Goal: Transaction & Acquisition: Purchase product/service

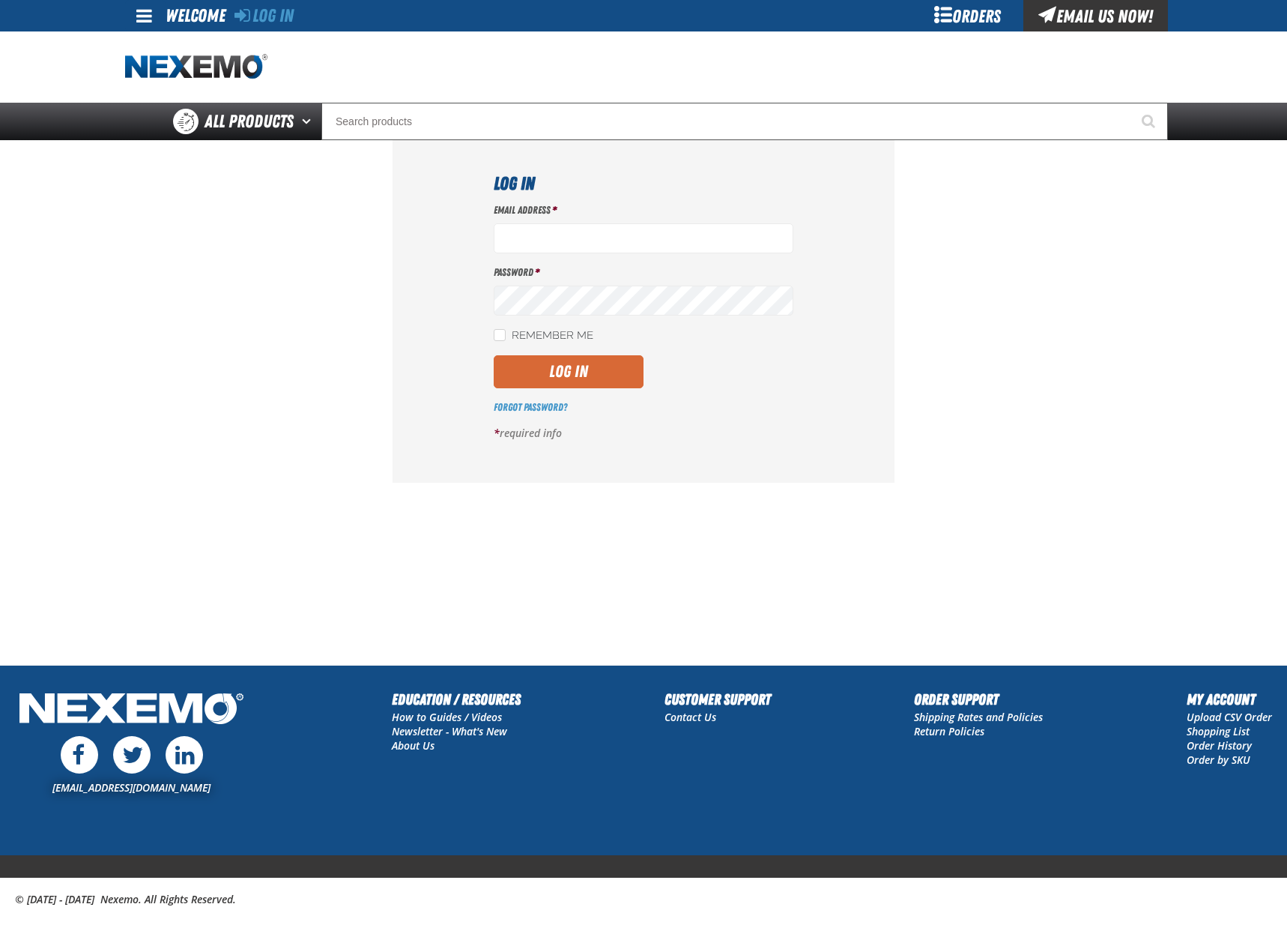
type input "[EMAIL_ADDRESS][DOMAIN_NAME]"
click at [543, 385] on button "Log In" at bounding box center [568, 372] width 149 height 33
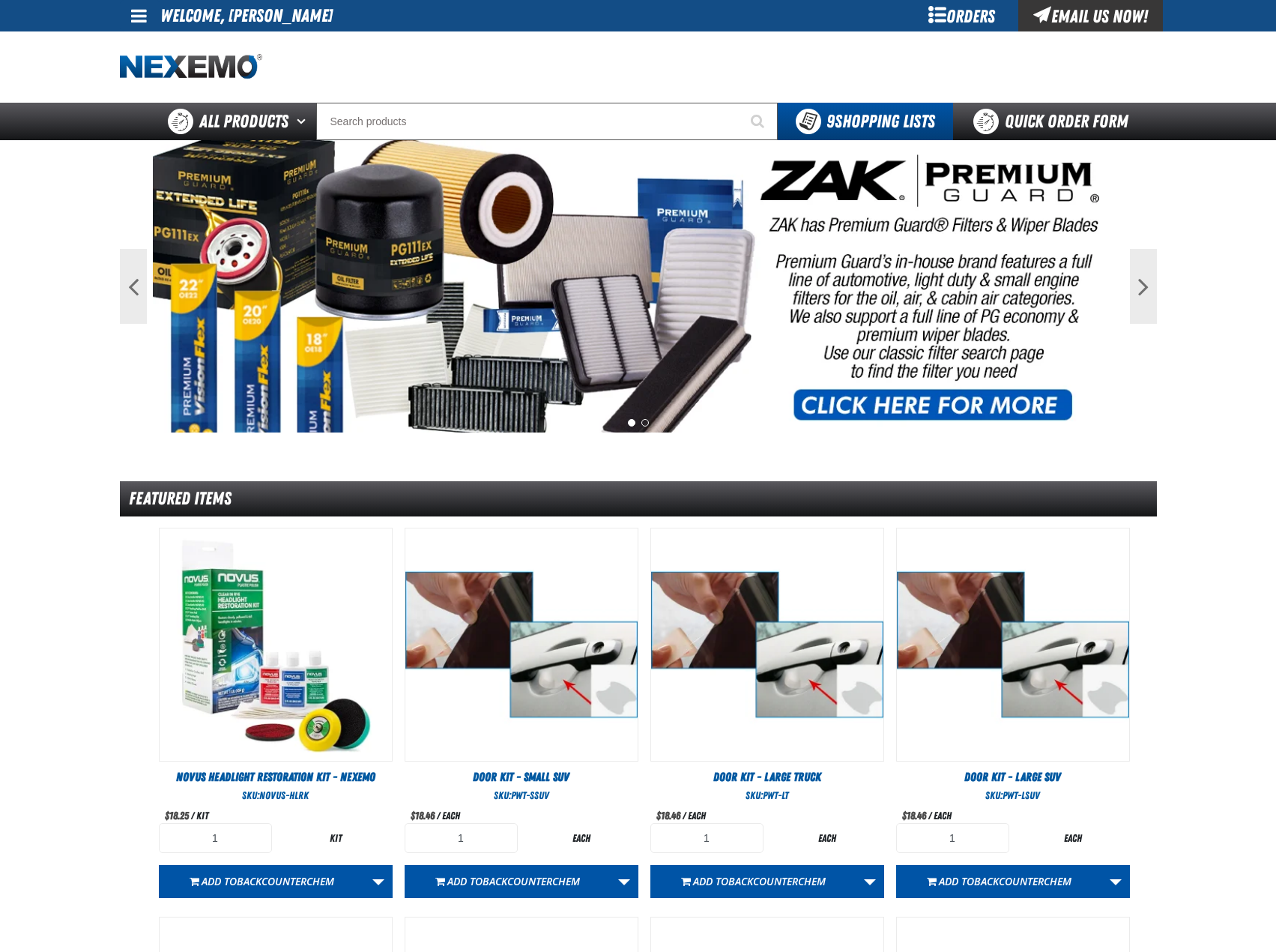
click at [945, 21] on div "Orders" at bounding box center [962, 16] width 112 height 31
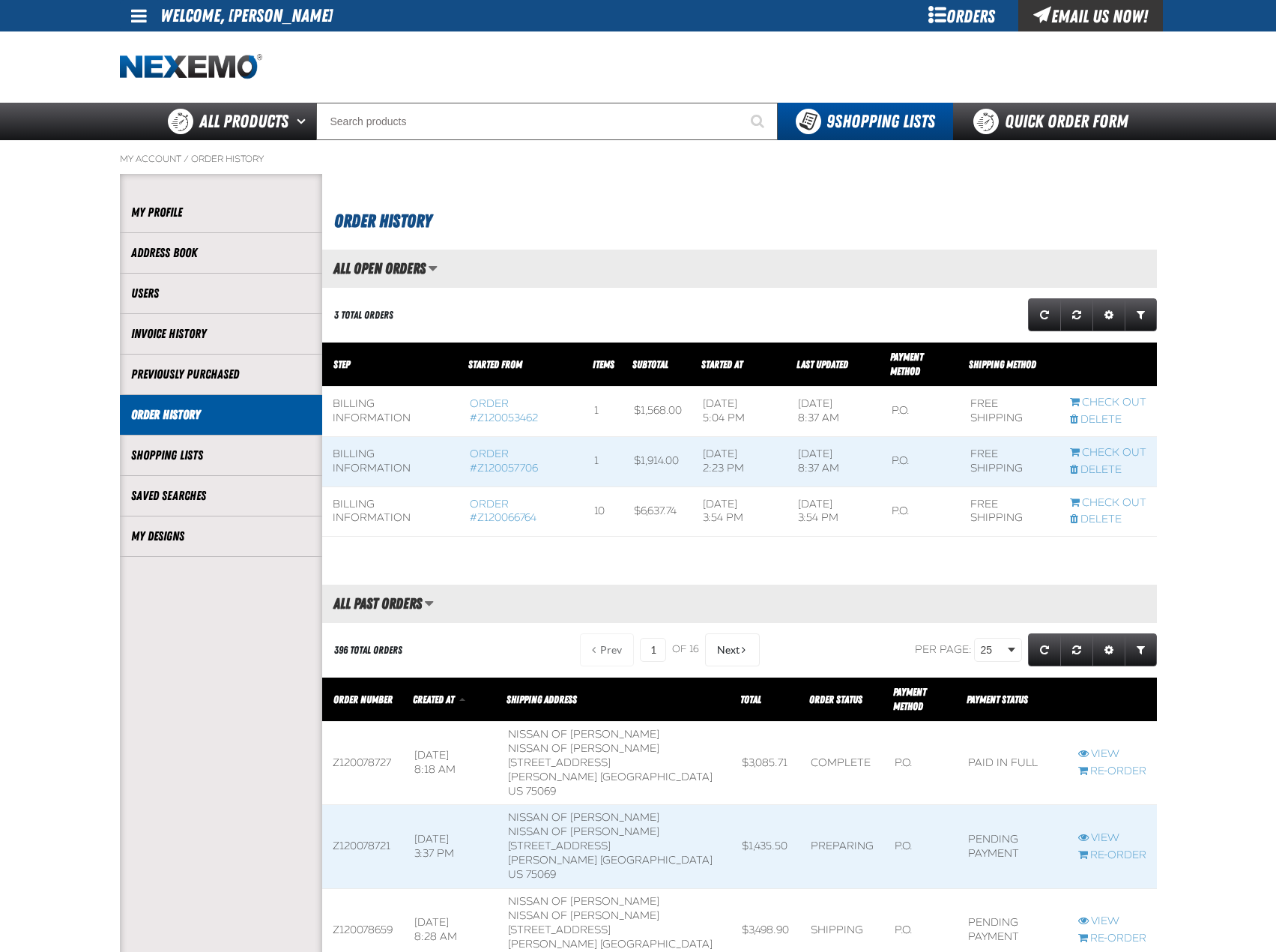
scroll to position [1, 1]
click at [955, 15] on div "Orders" at bounding box center [962, 16] width 112 height 31
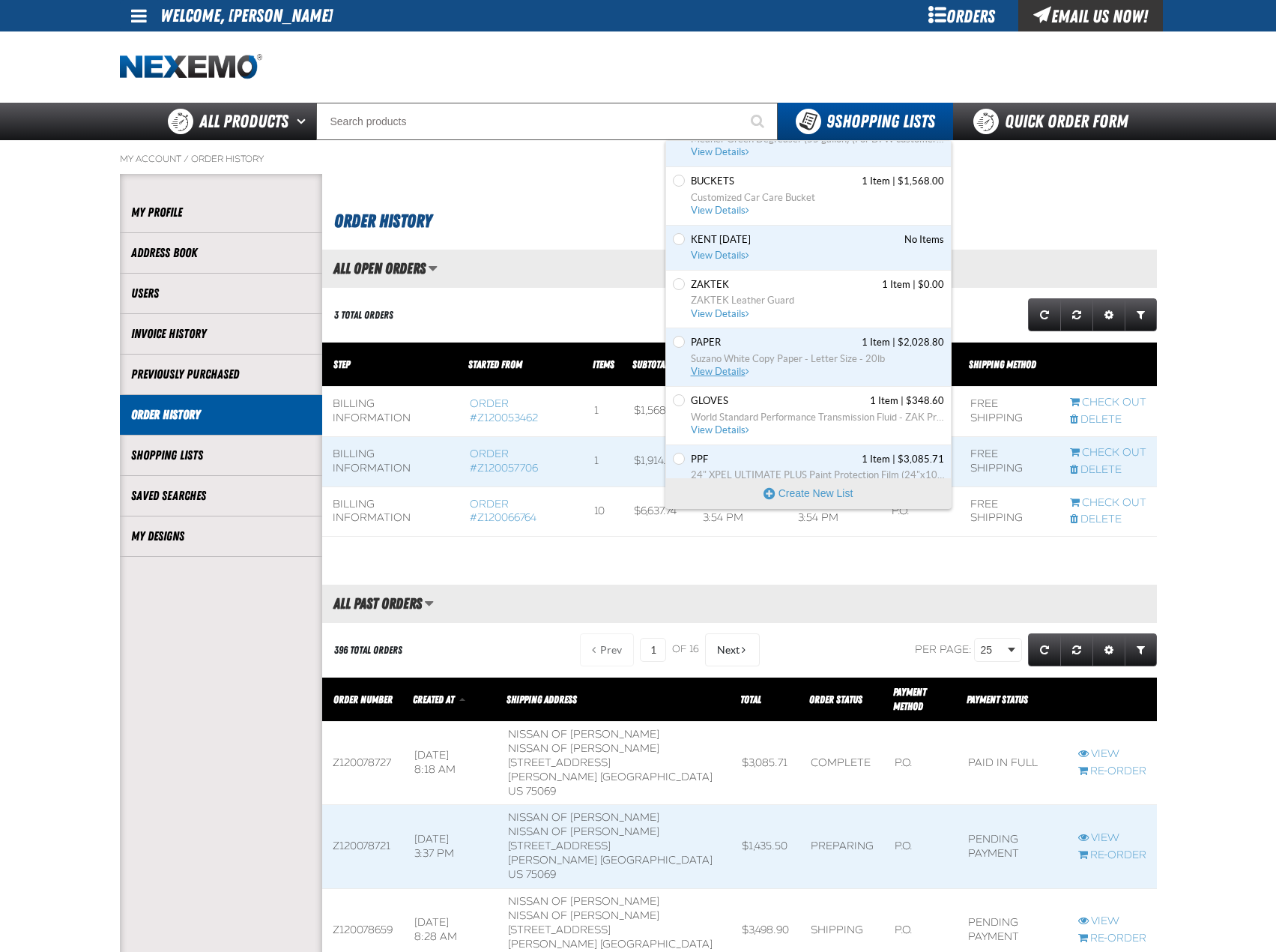
scroll to position [199, 0]
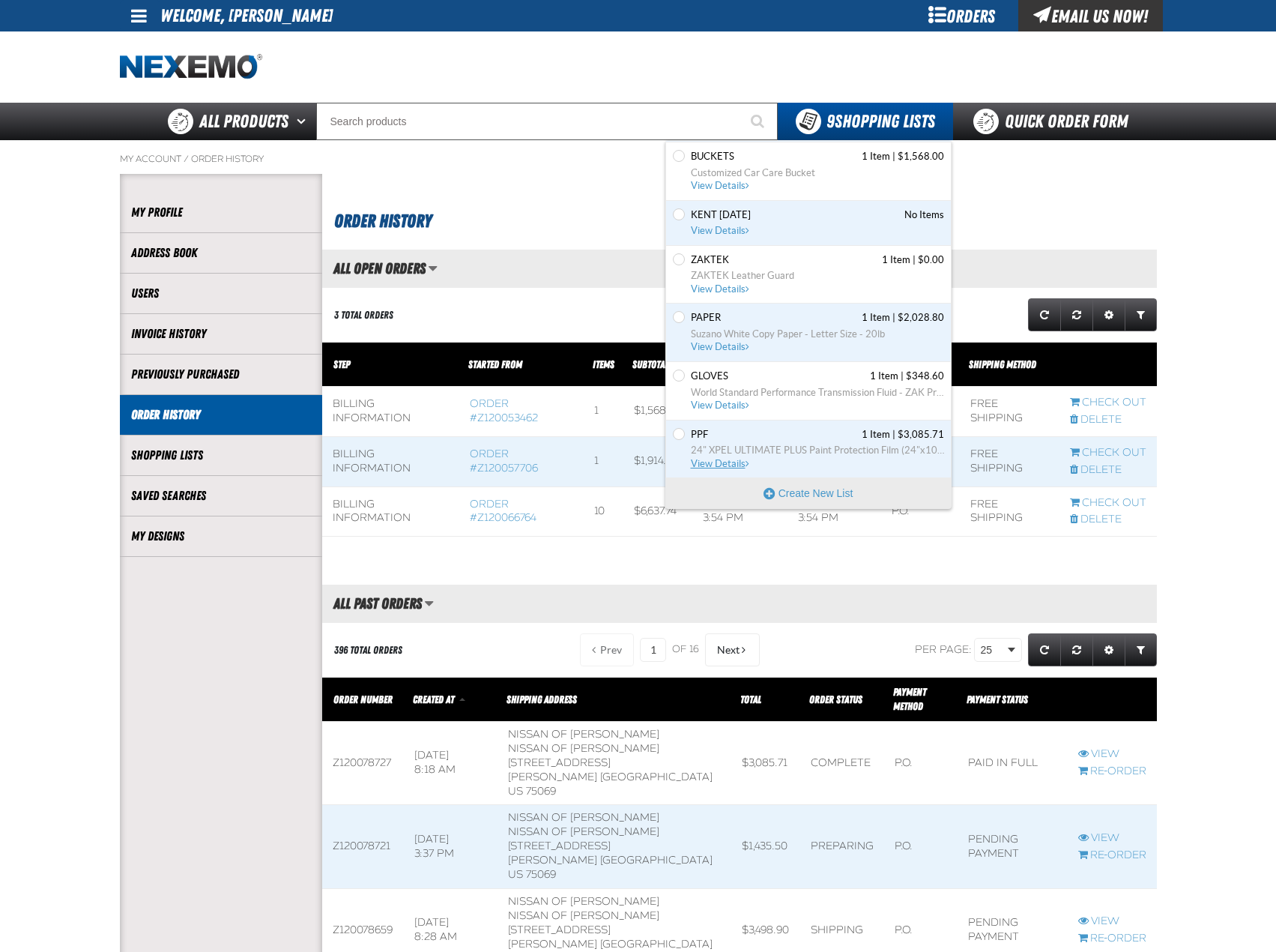
click at [739, 436] on span "PPF 1 Item | $3,085.71" at bounding box center [817, 435] width 253 height 14
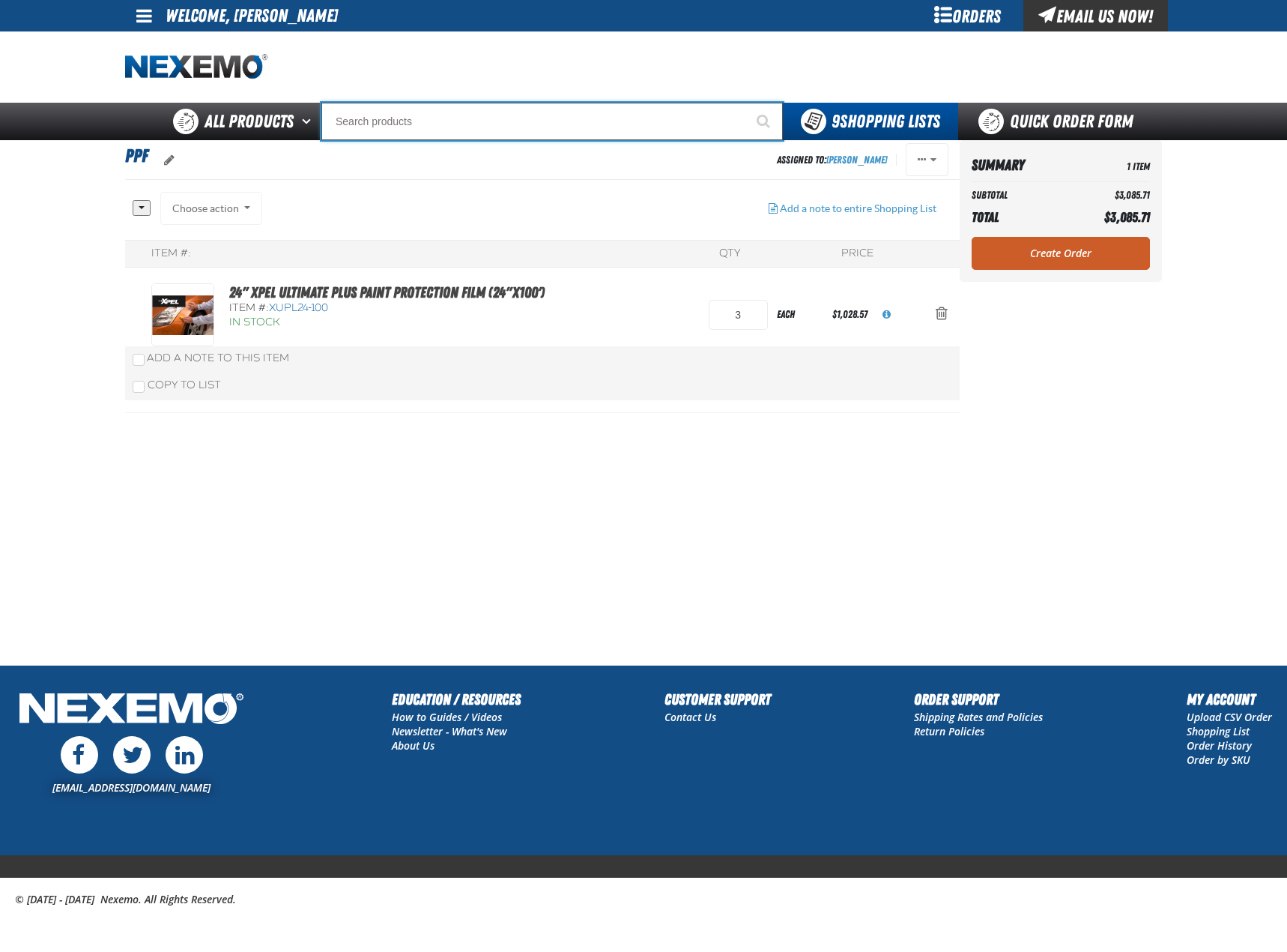
click at [449, 136] on input "Search" at bounding box center [552, 121] width 462 height 37
type input "TINT"
type input "TINT Slime ( 1 gallon)"
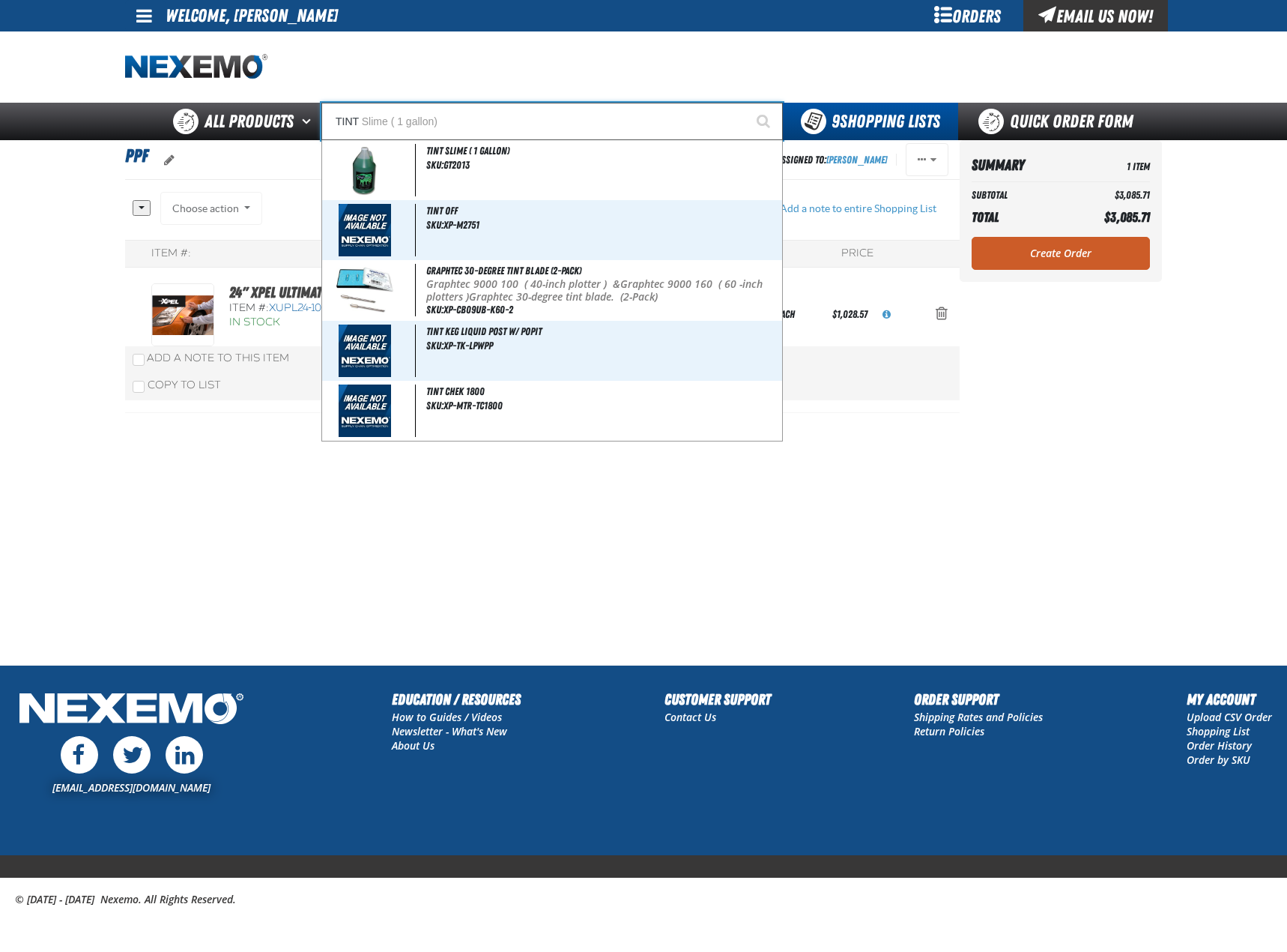
type input "TINT"
click at [746, 103] on button "Start Searching" at bounding box center [765, 121] width 37 height 37
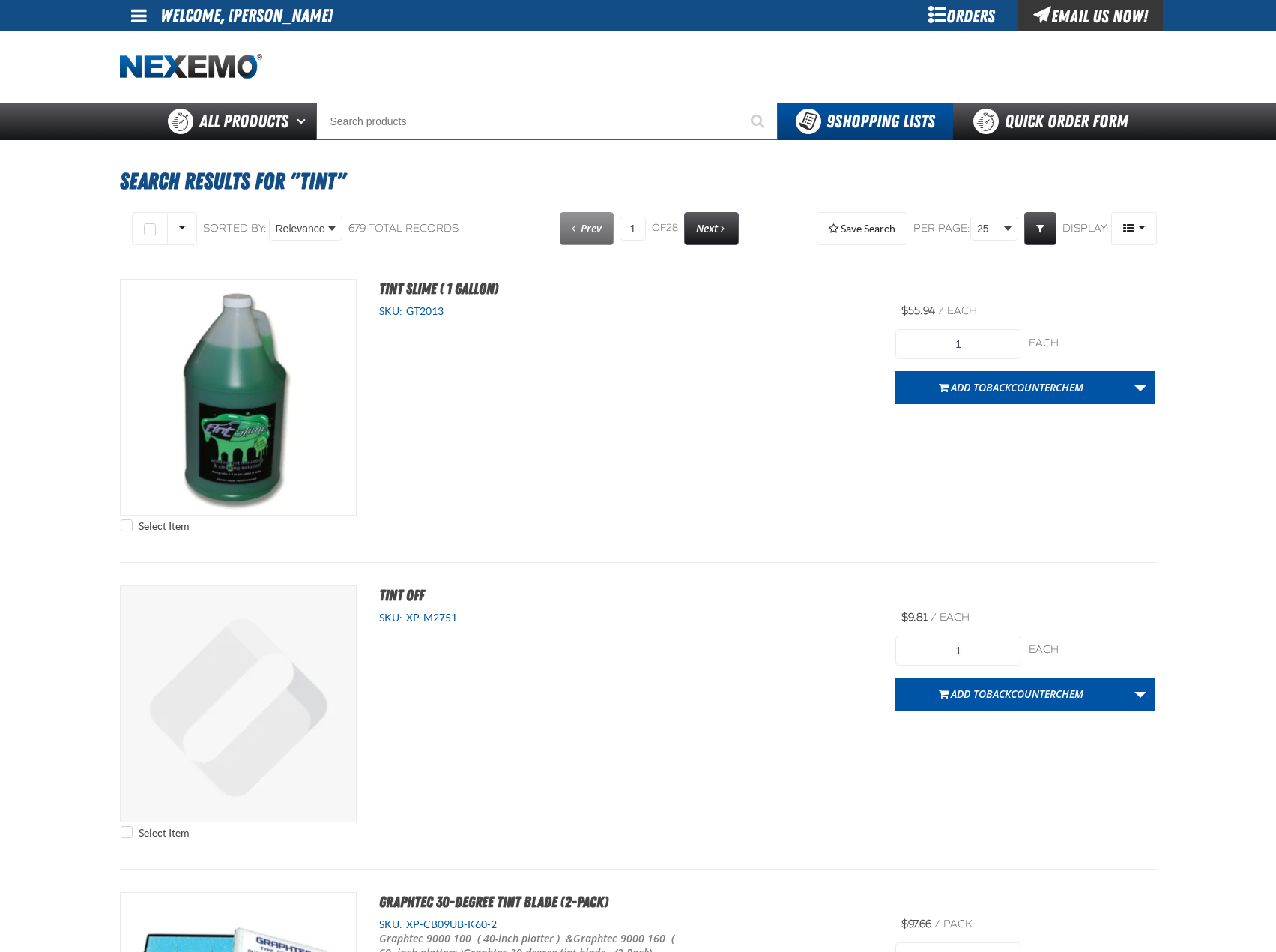
click at [967, 15] on div "Orders" at bounding box center [962, 16] width 112 height 31
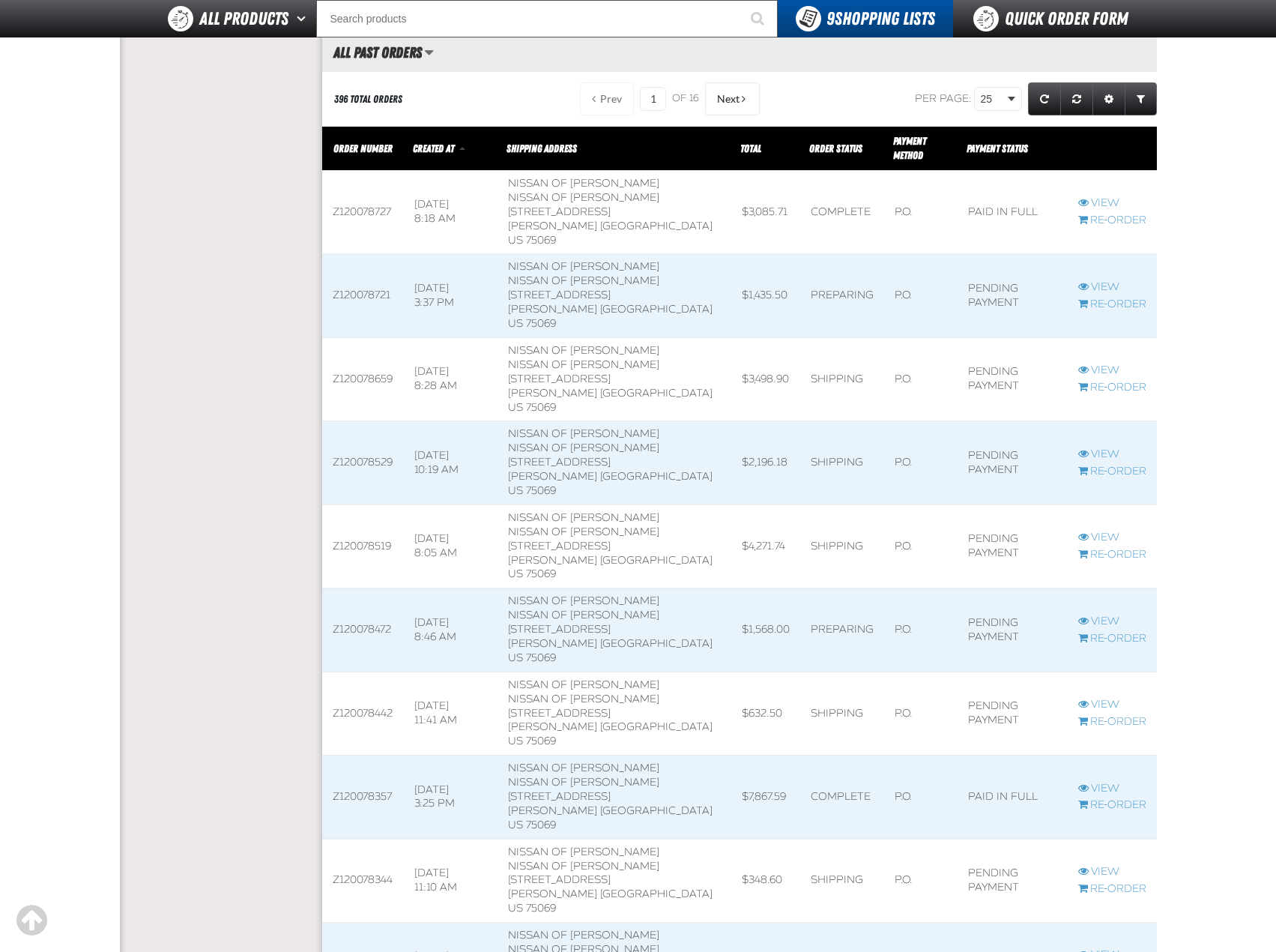
scroll to position [524, 0]
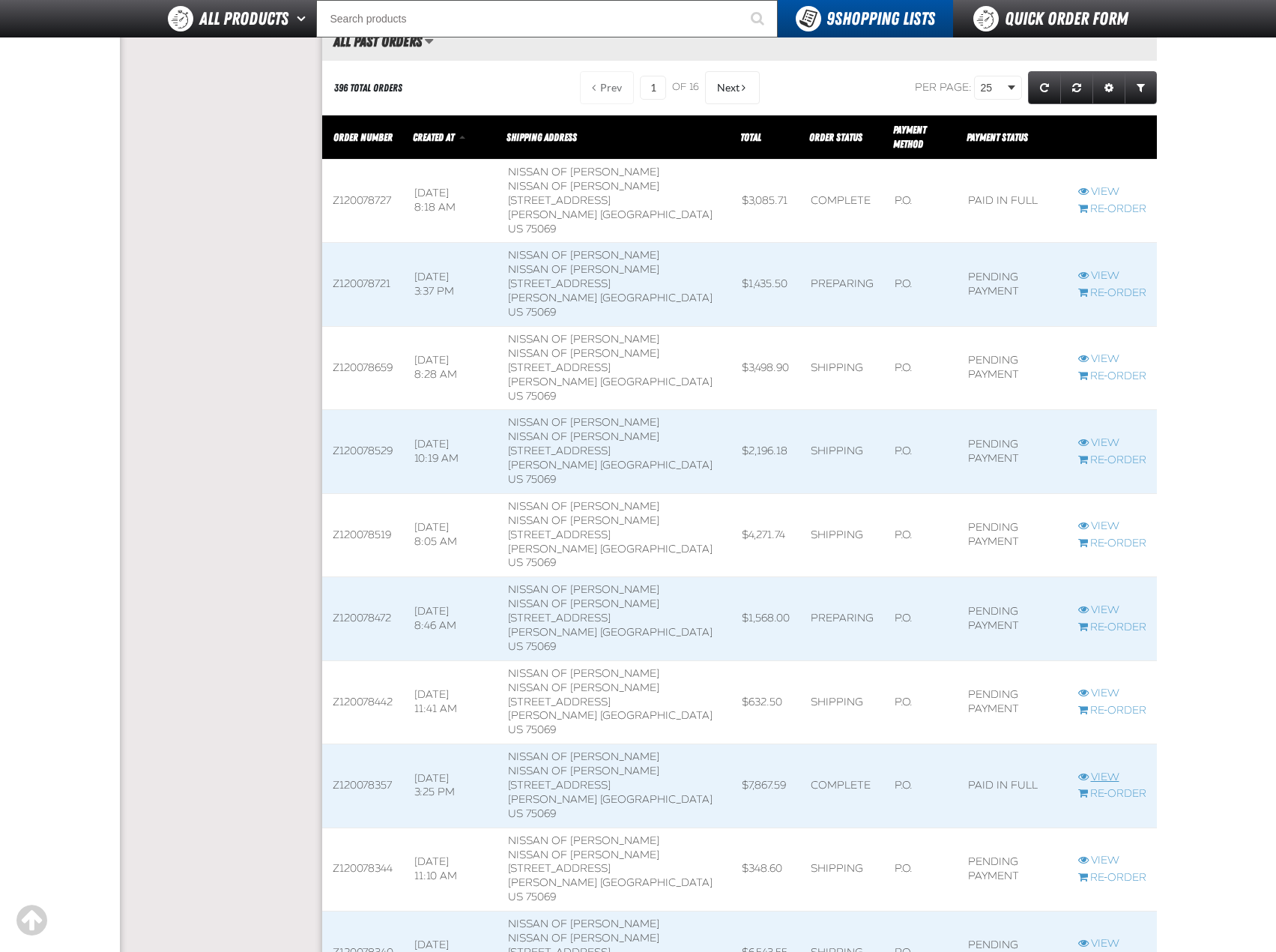
click at [1097, 770] on link "View" at bounding box center [1112, 777] width 68 height 15
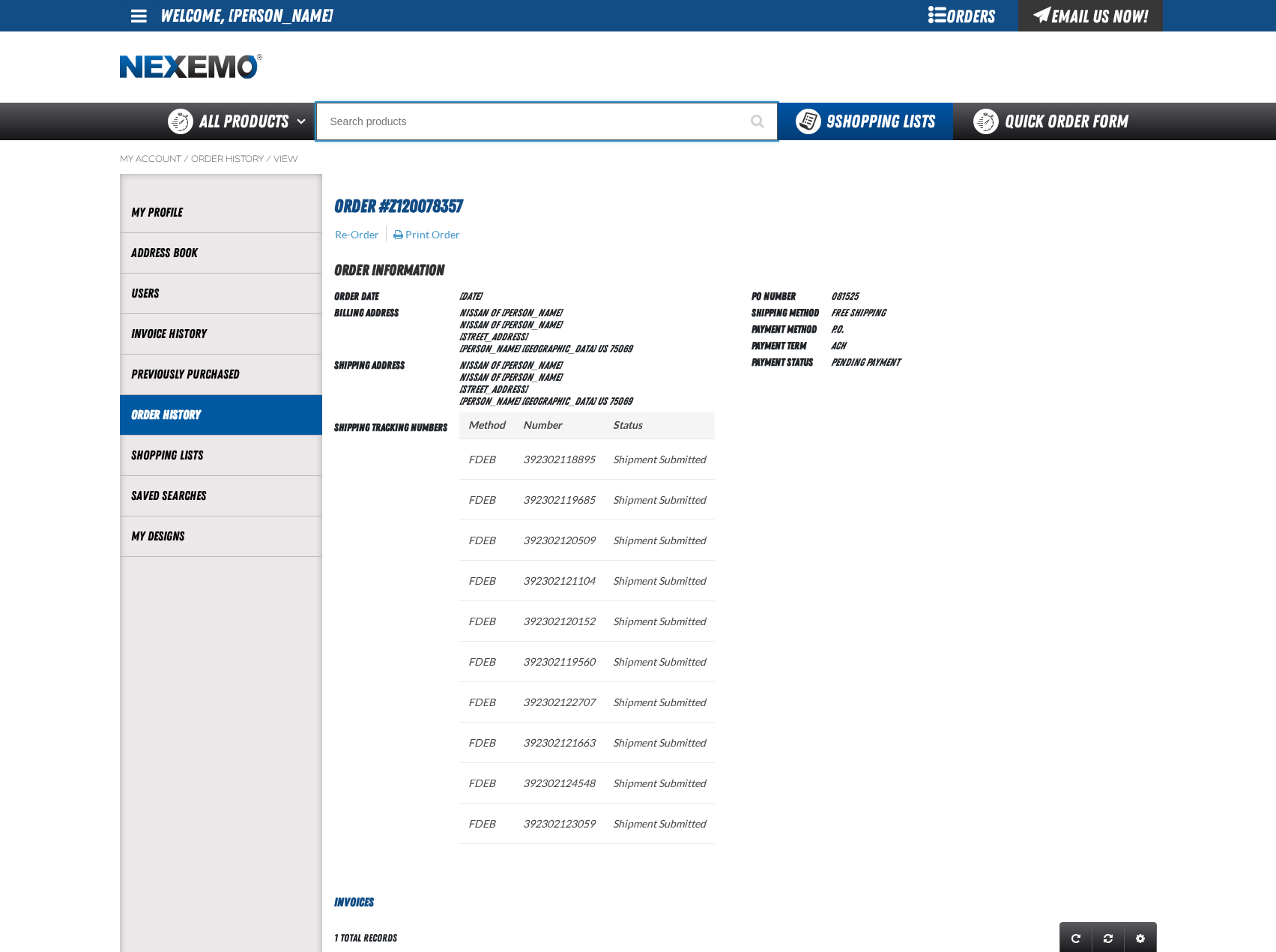
click at [429, 127] on input "Search" at bounding box center [547, 121] width 462 height 37
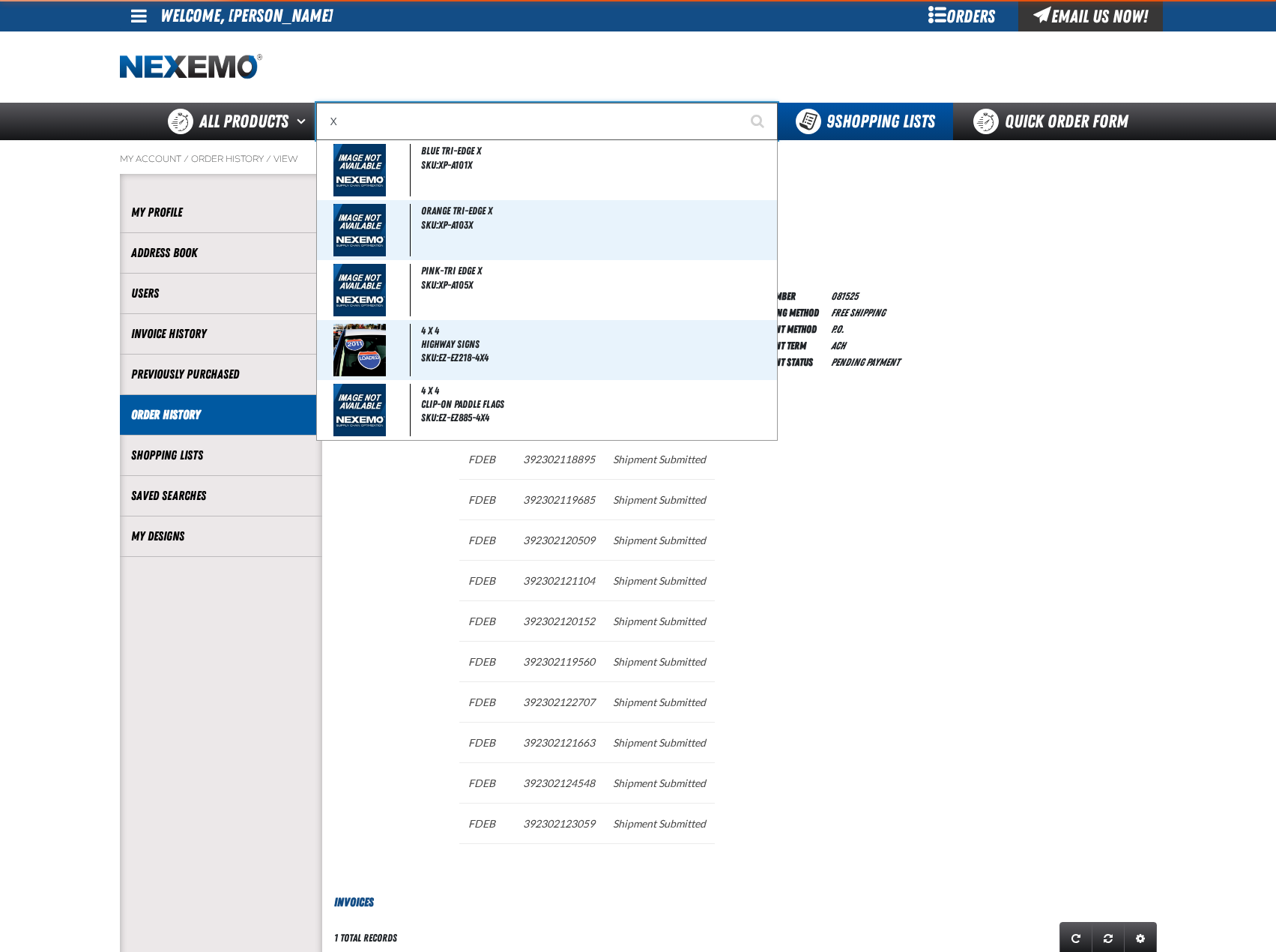
type input "XP"
type input "XPEL EZ-Tint"
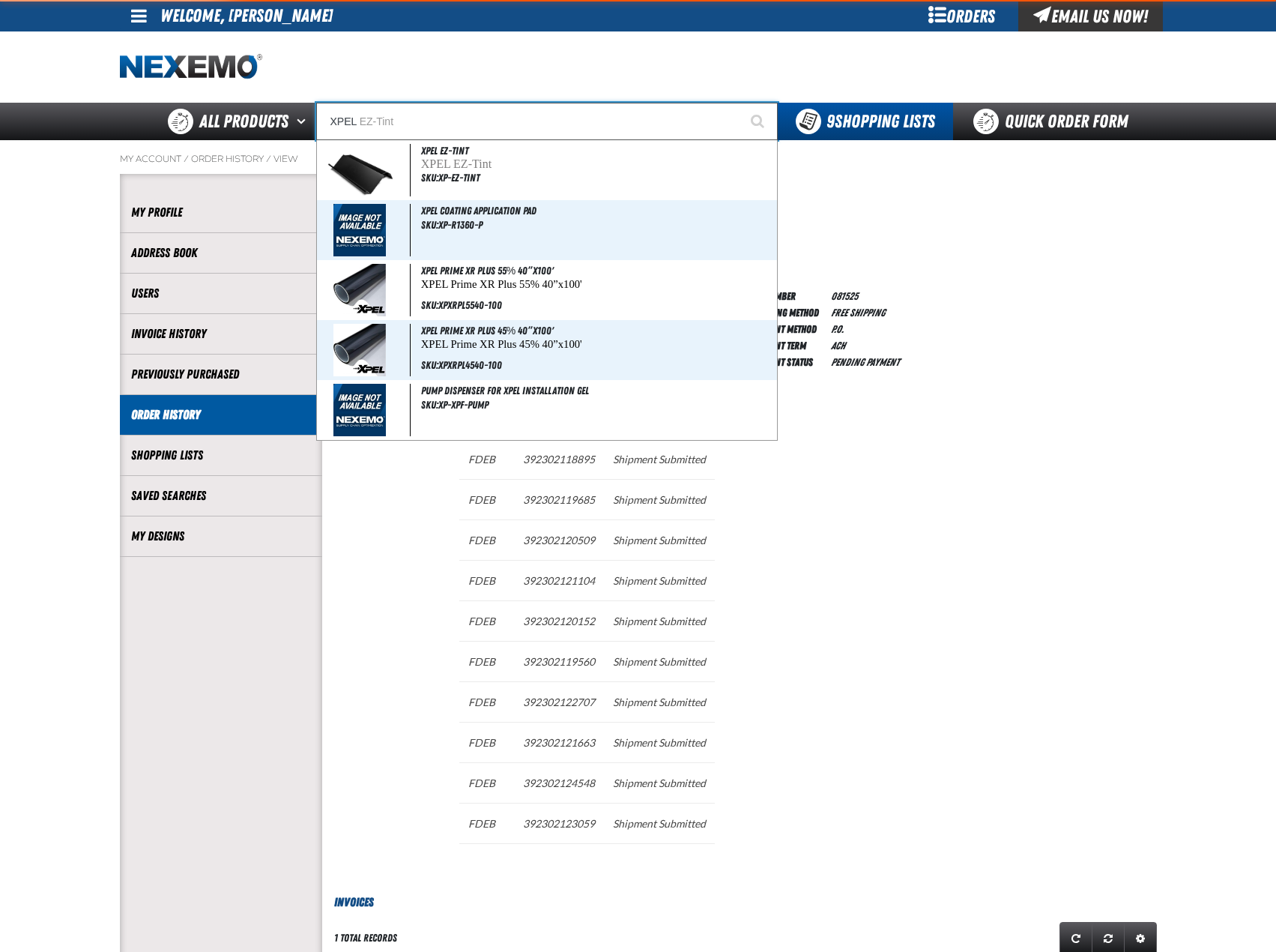
type input "XPEL"
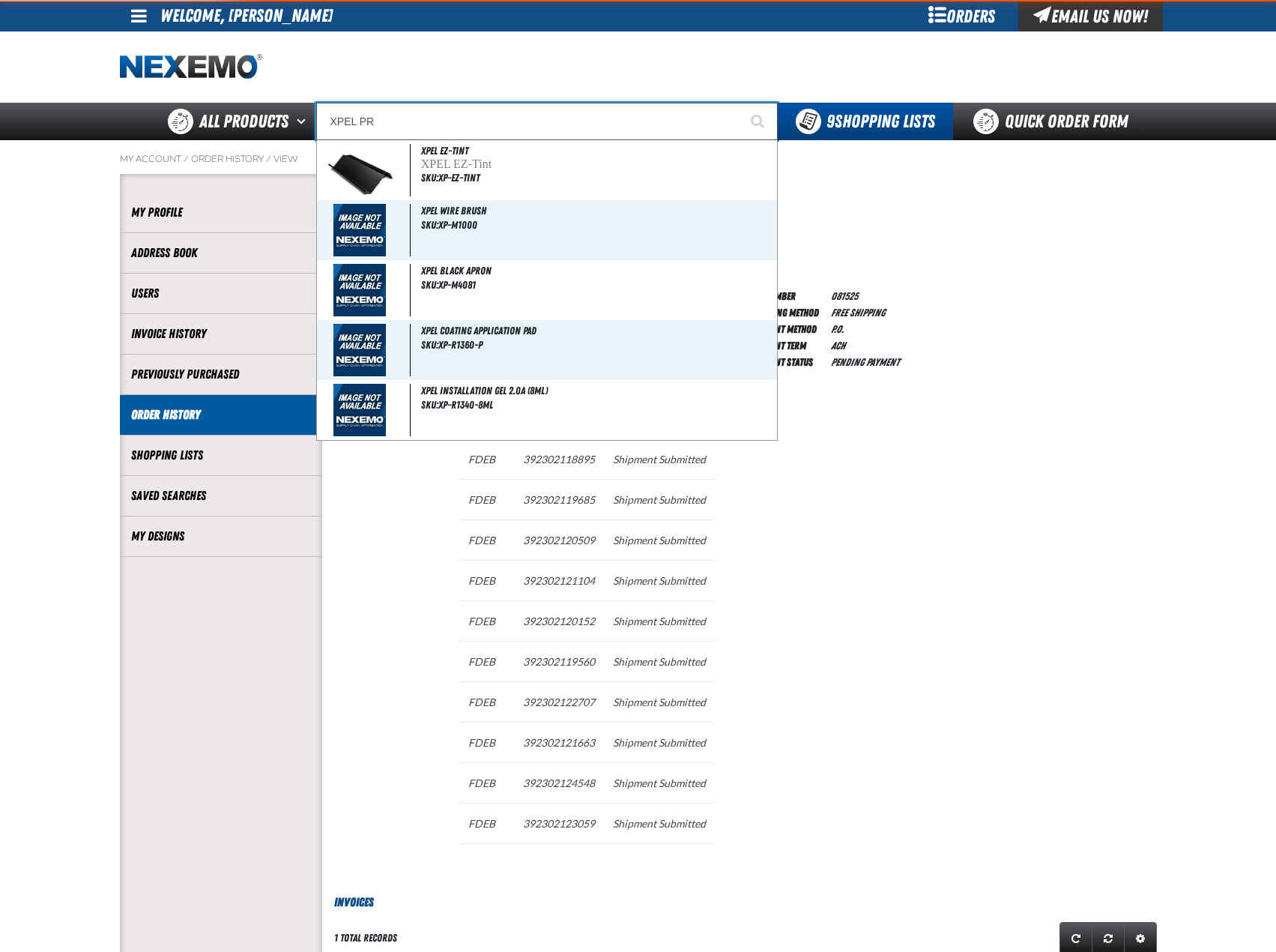
type input "XPEL PRI"
type input "XPEL PRIme XR Plus 55% 40”x100'"
type input "XPEL PRIM"
type input "XPEL PRIMe XR Plus 55% 40”x100'"
type input "XPEL PRIME"
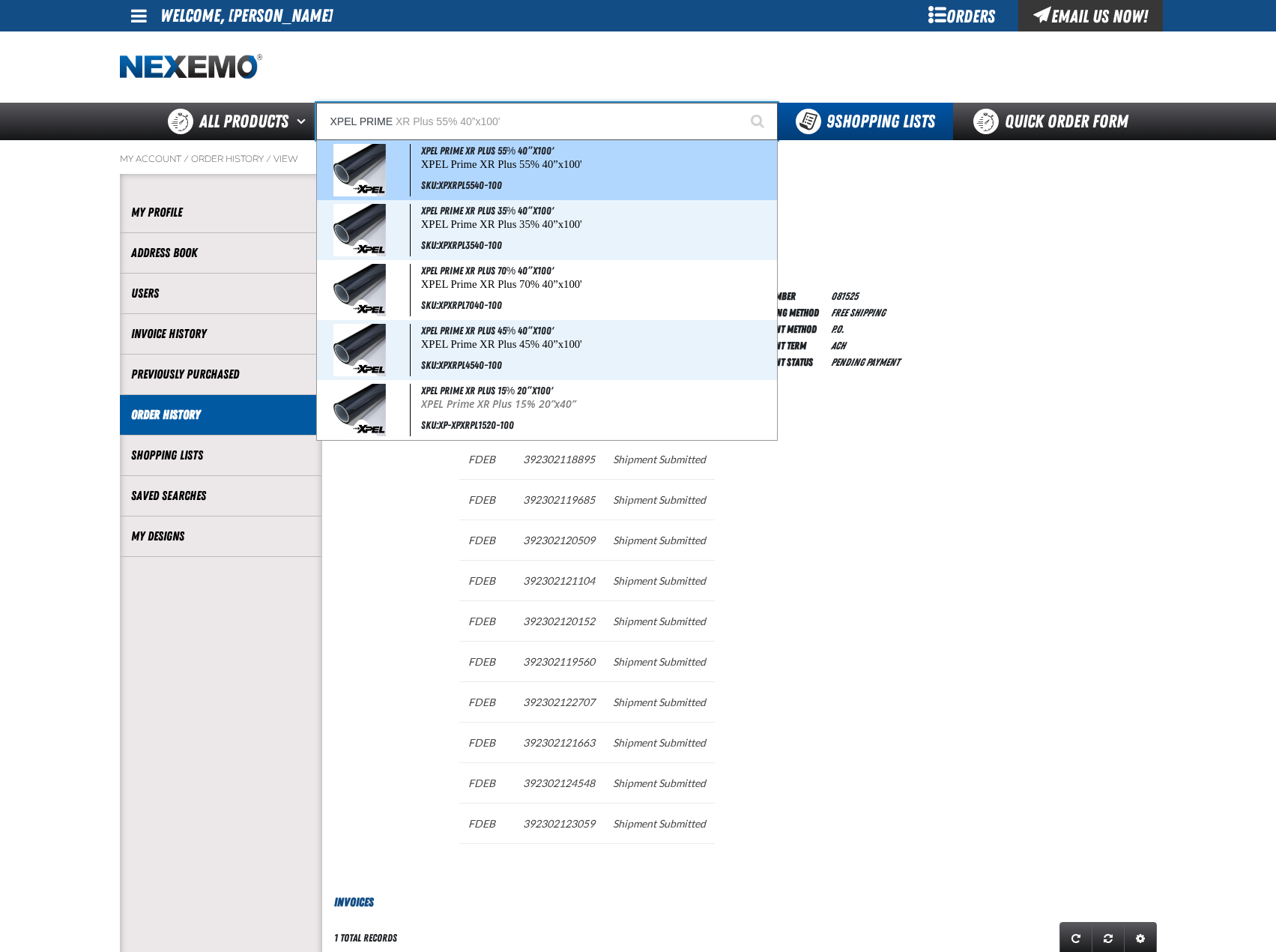
type input "XPEL PRIME XR Plus 55% 40”x100'"
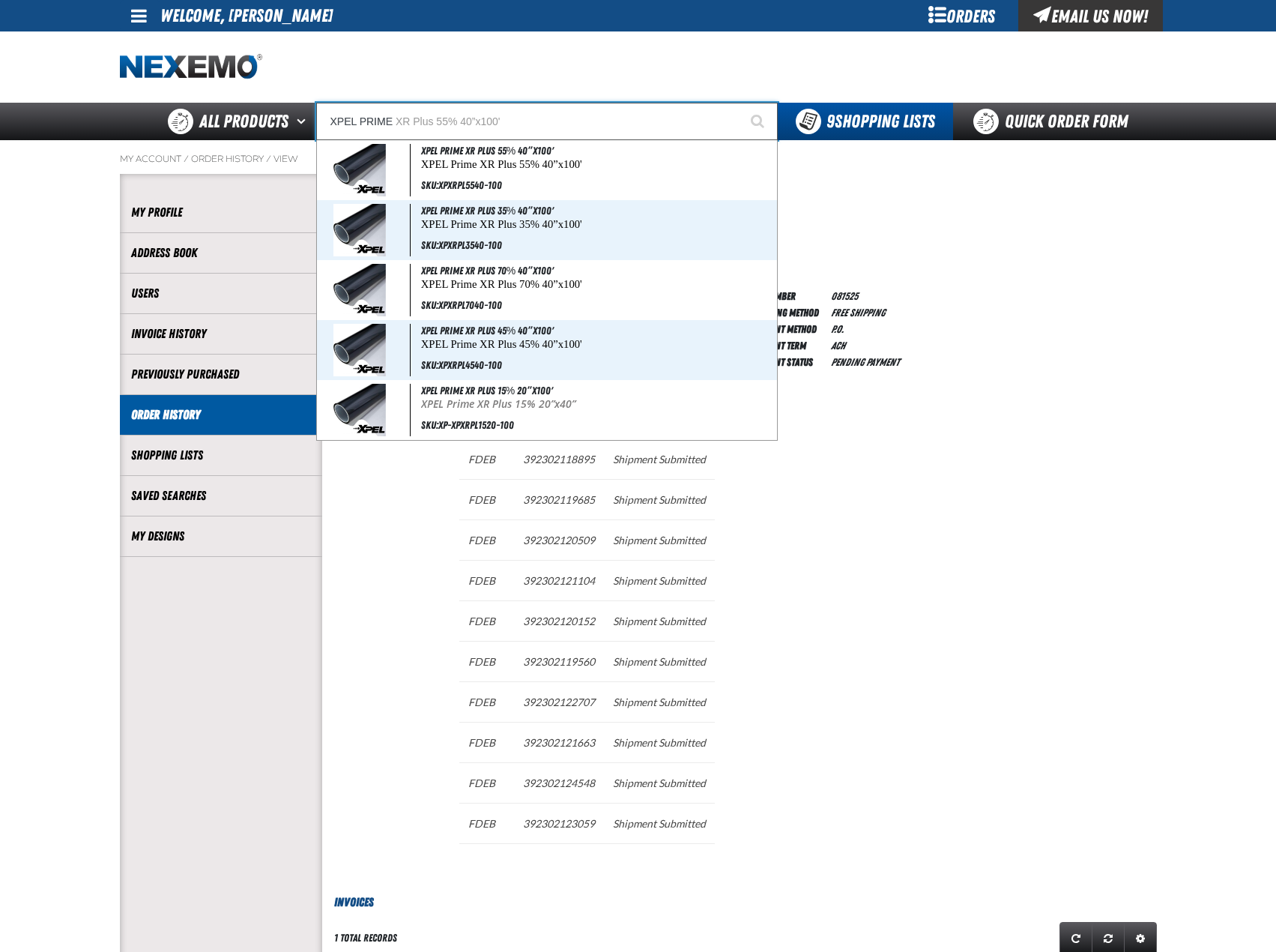
type input "XPEL PRIME"
click at [740, 103] on button "Start Searching" at bounding box center [759, 121] width 37 height 37
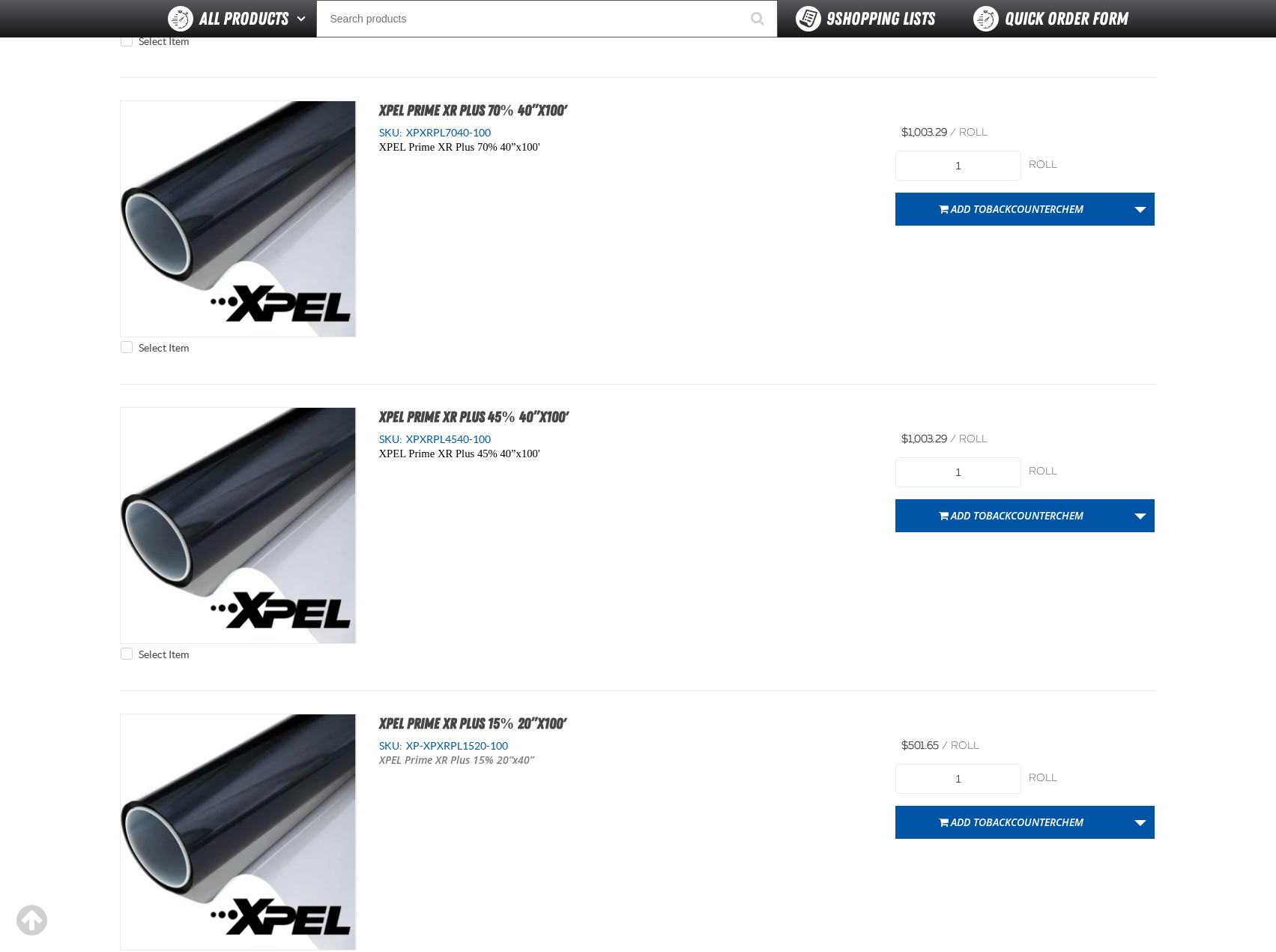
scroll to position [749, 0]
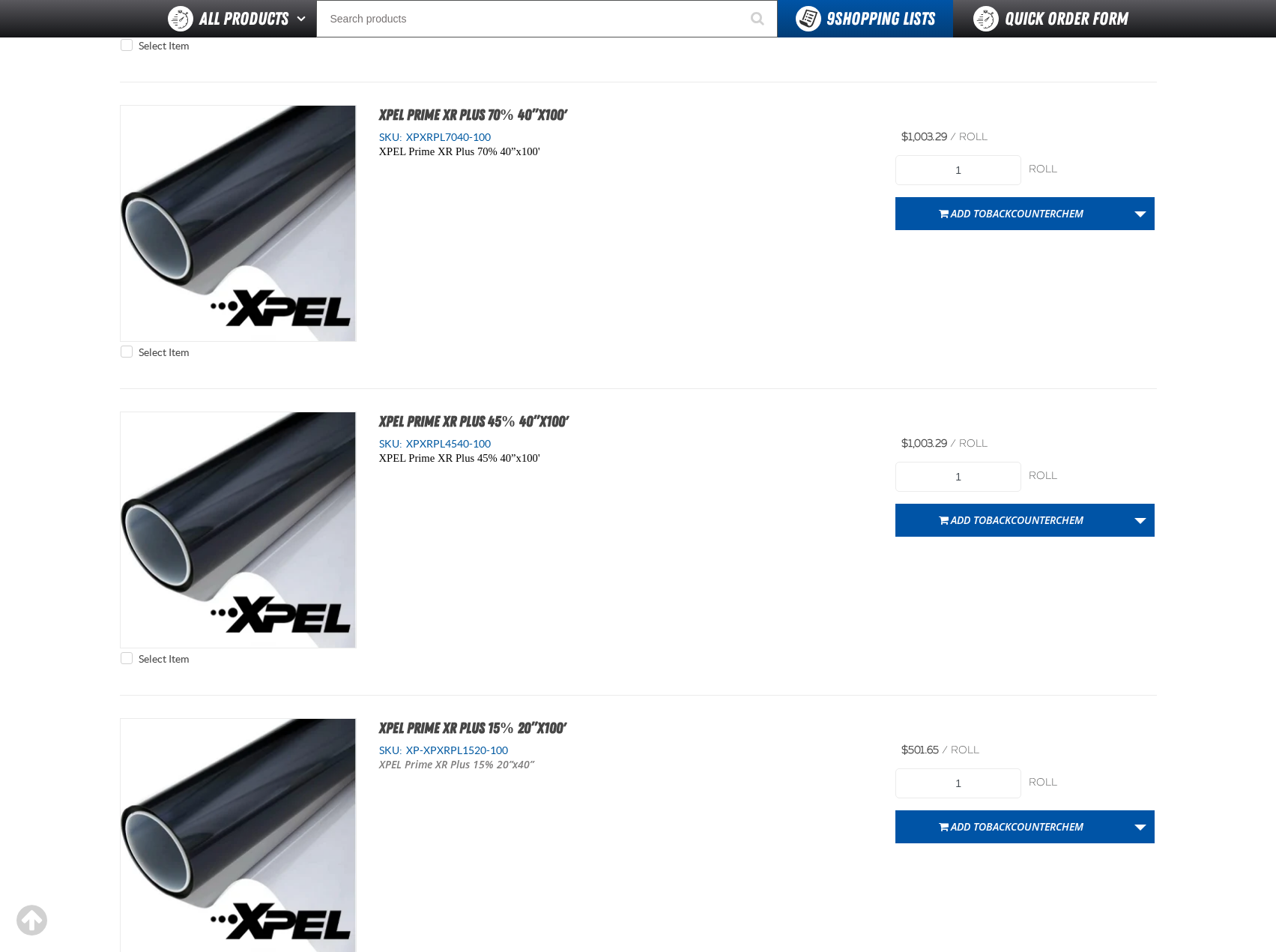
click at [1145, 435] on div "Select Item XPEL Prime XR Plus 45% 40”x100' SKU: XPXRPL4540-100 XPEL Prime XR P…" at bounding box center [638, 541] width 1037 height 261
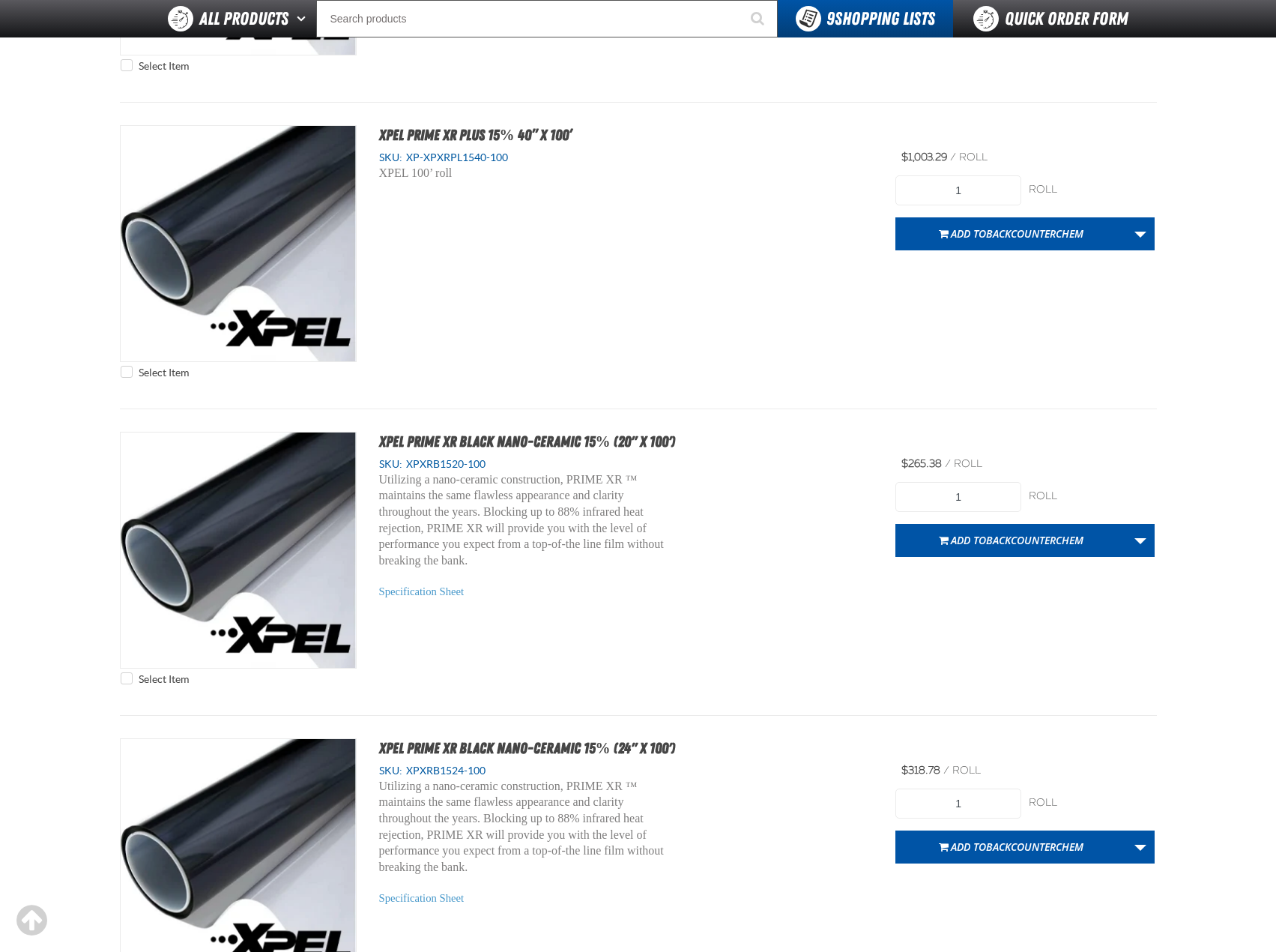
scroll to position [4720, 0]
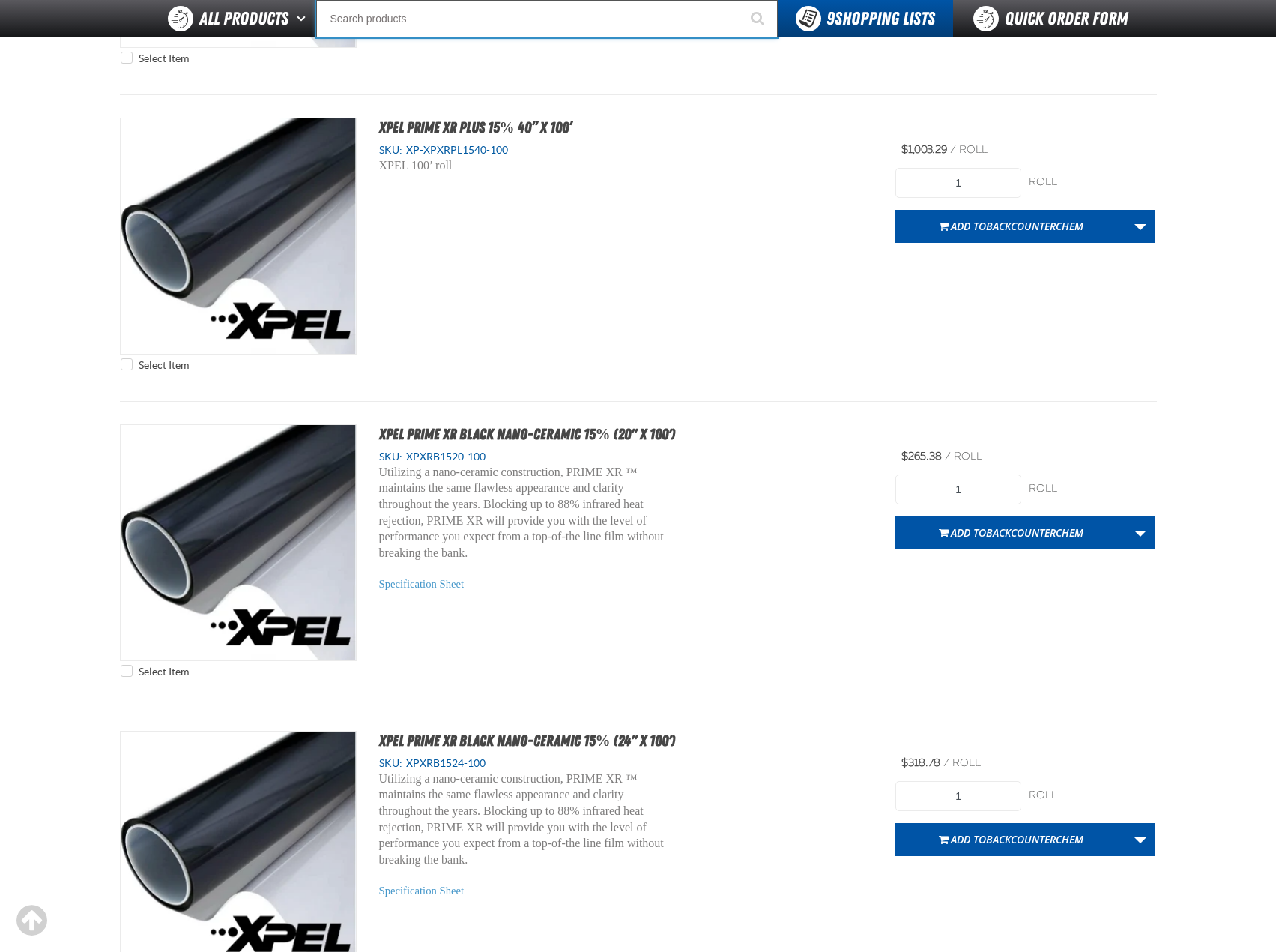
click at [472, 5] on input "Search" at bounding box center [547, 19] width 462 height 37
paste input "XPCSB3036-100"
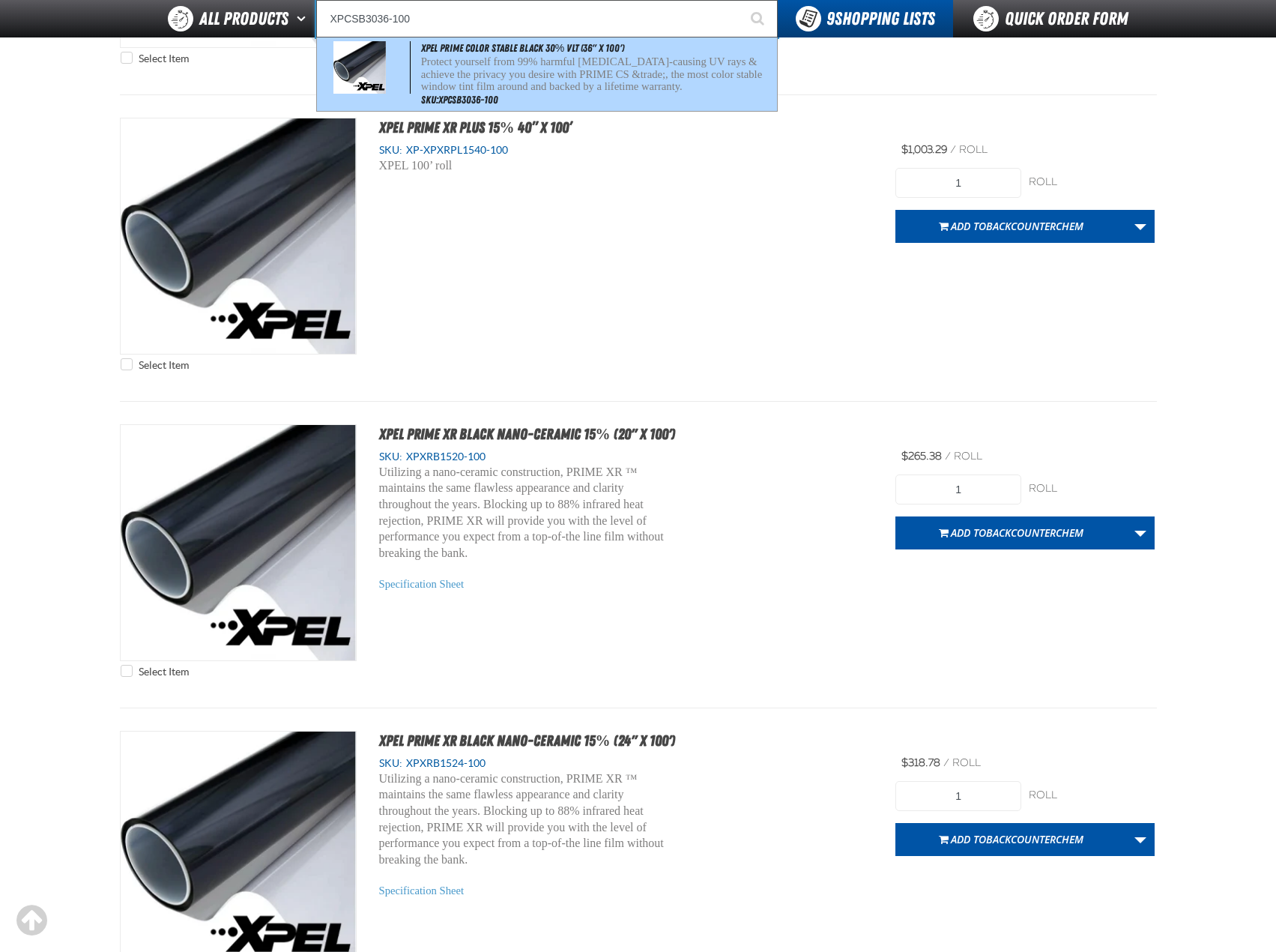
click at [614, 57] on p "Protect yourself from 99% harmful [MEDICAL_DATA]-causing UV rays & achieve the …" at bounding box center [597, 74] width 352 height 37
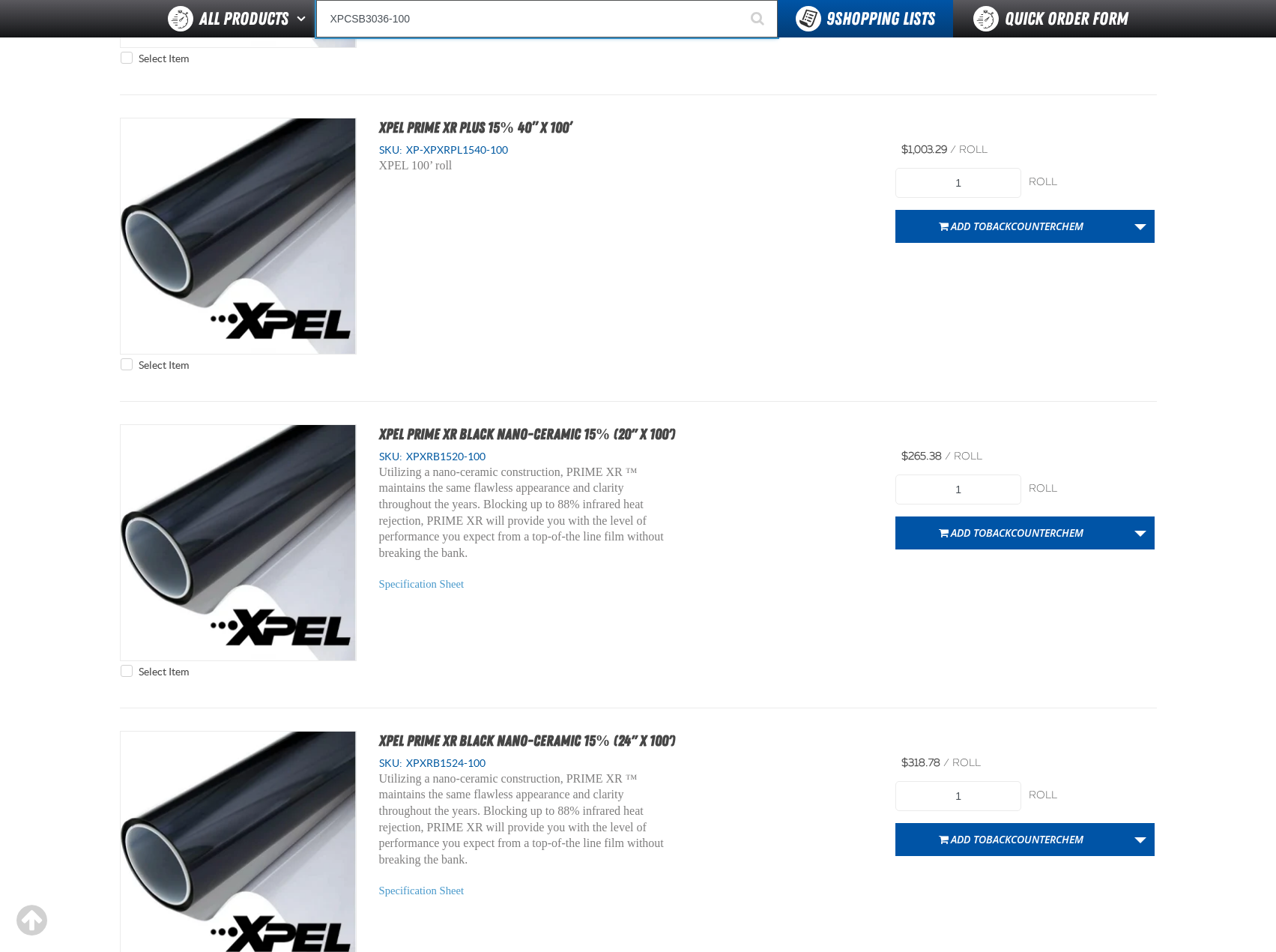
type input "XPEL PRIME Color Stable Black 30% VLT (36" x 100')"
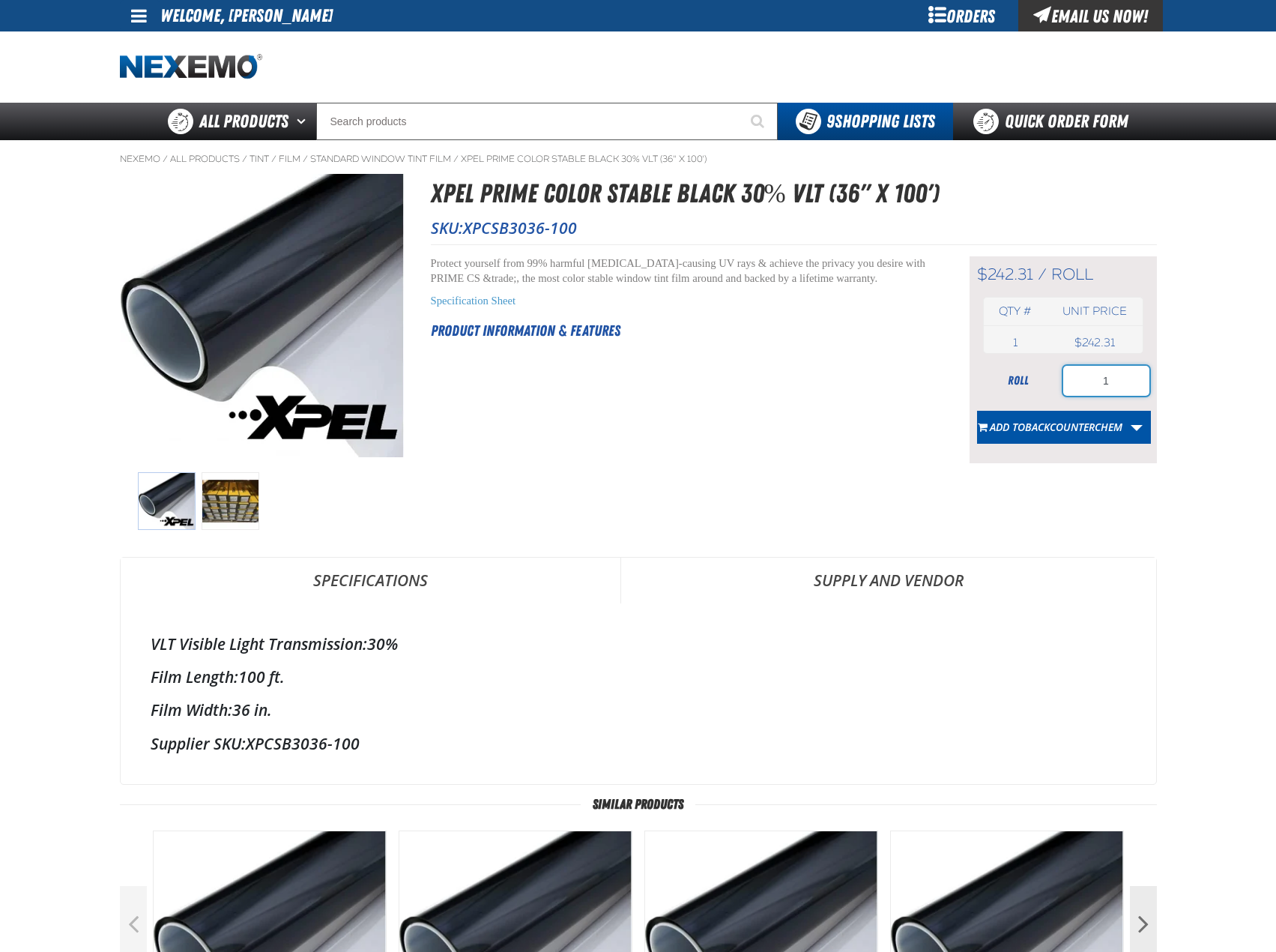
click at [1129, 378] on input "1" at bounding box center [1106, 380] width 86 height 30
type input "3"
click at [1150, 431] on link "More Actions" at bounding box center [1136, 428] width 28 height 33
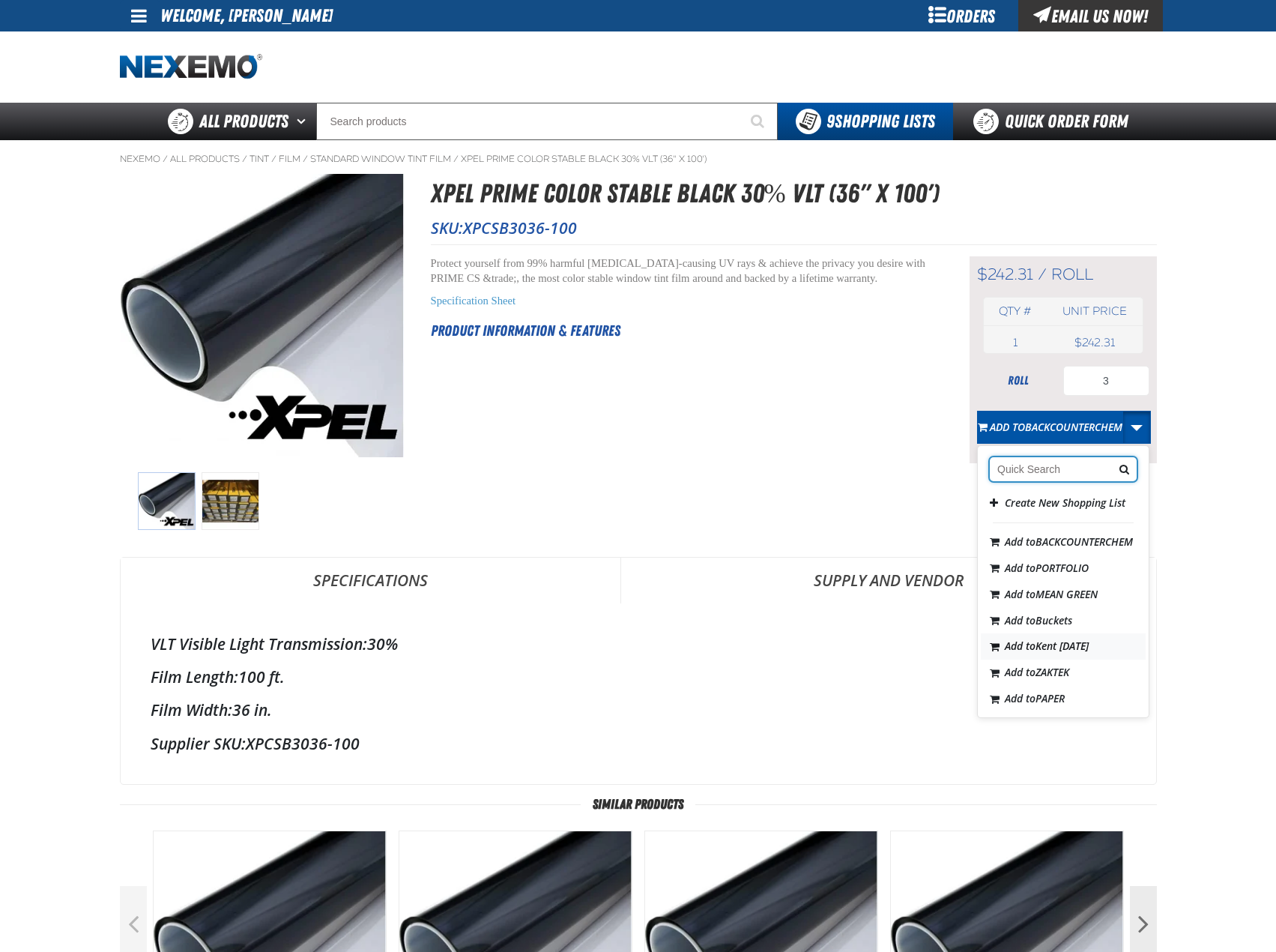
scroll to position [84, 0]
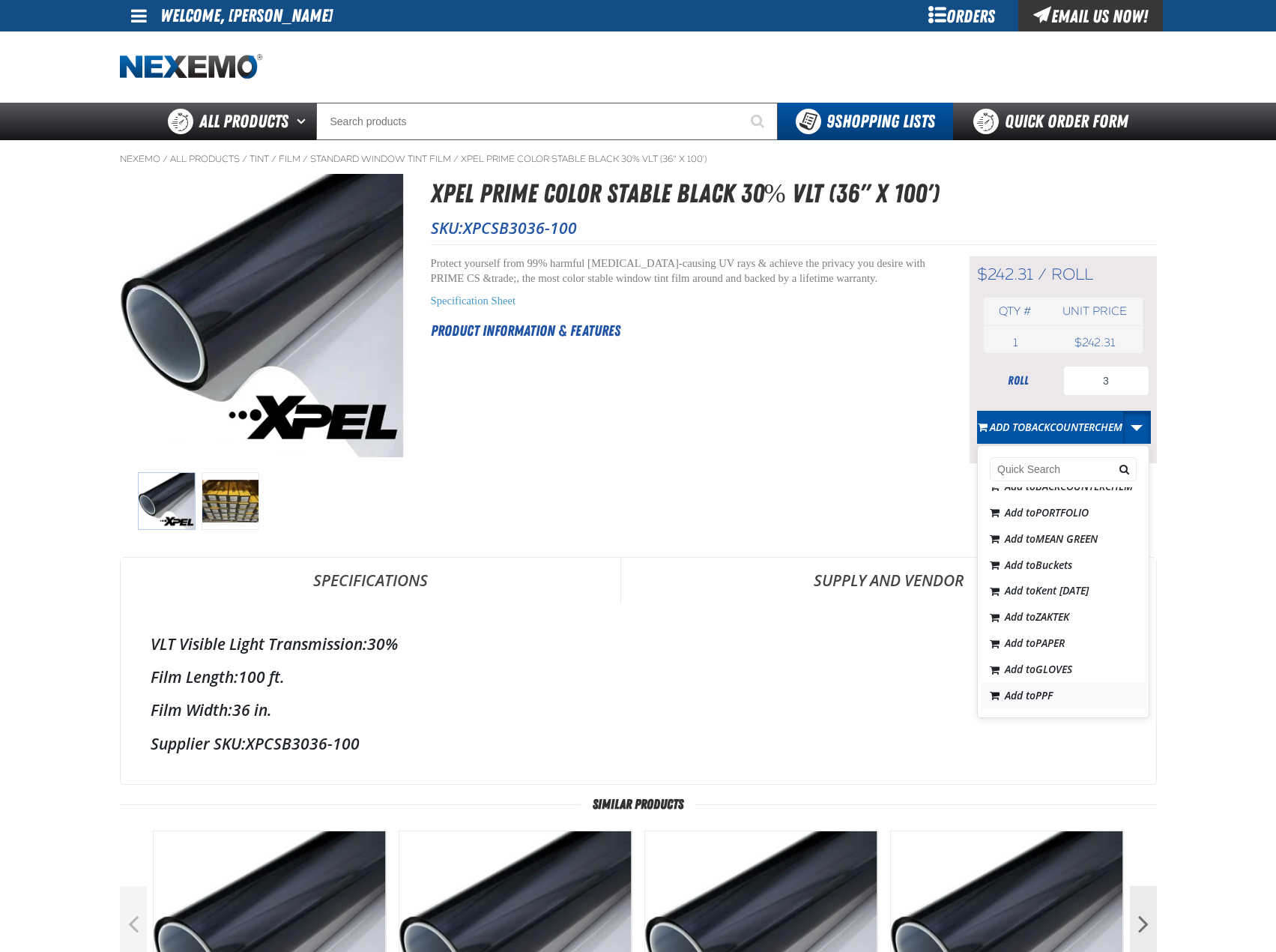
click at [1028, 701] on span "Add to PPF" at bounding box center [1028, 694] width 48 height 15
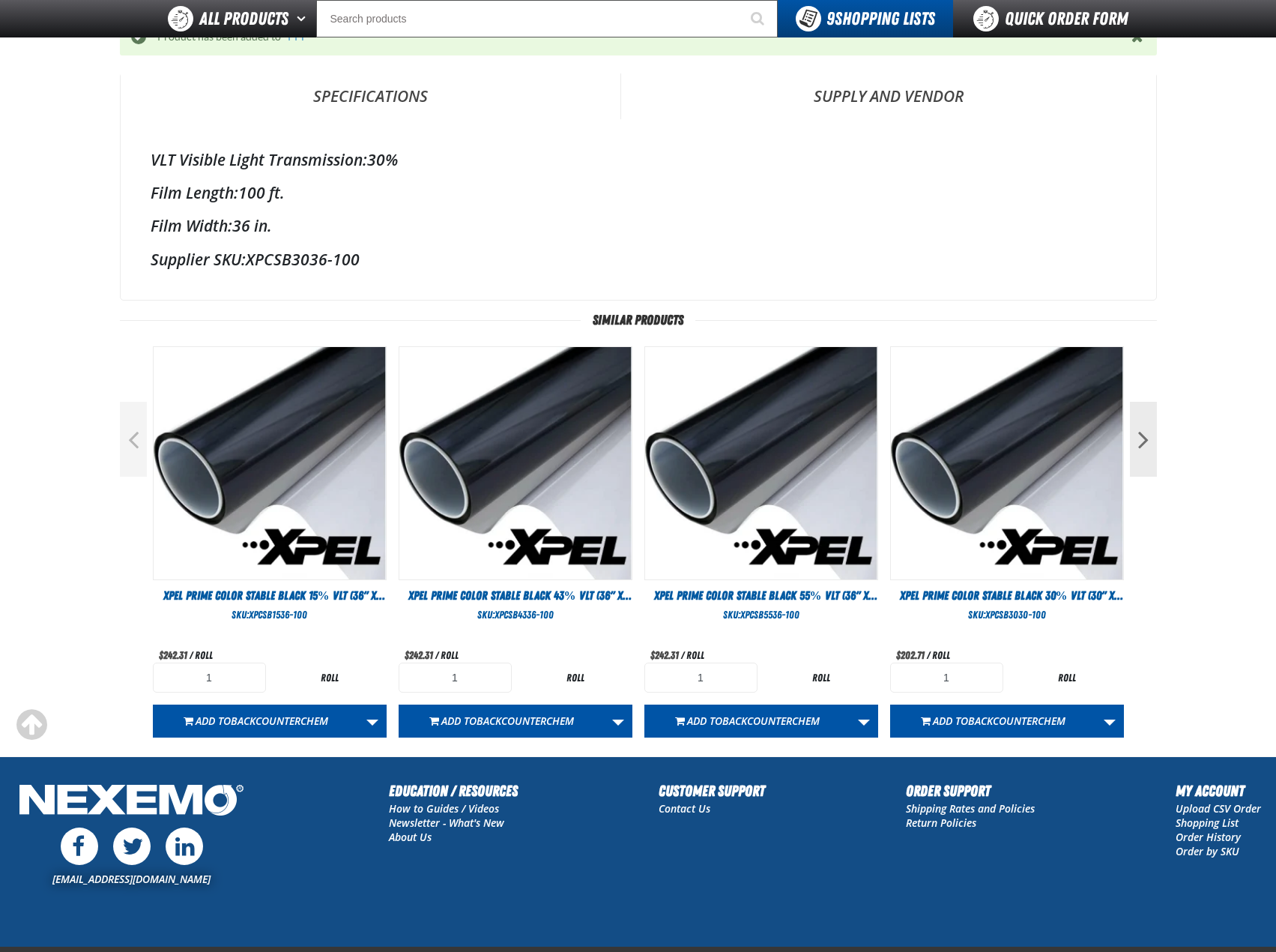
scroll to position [524, 0]
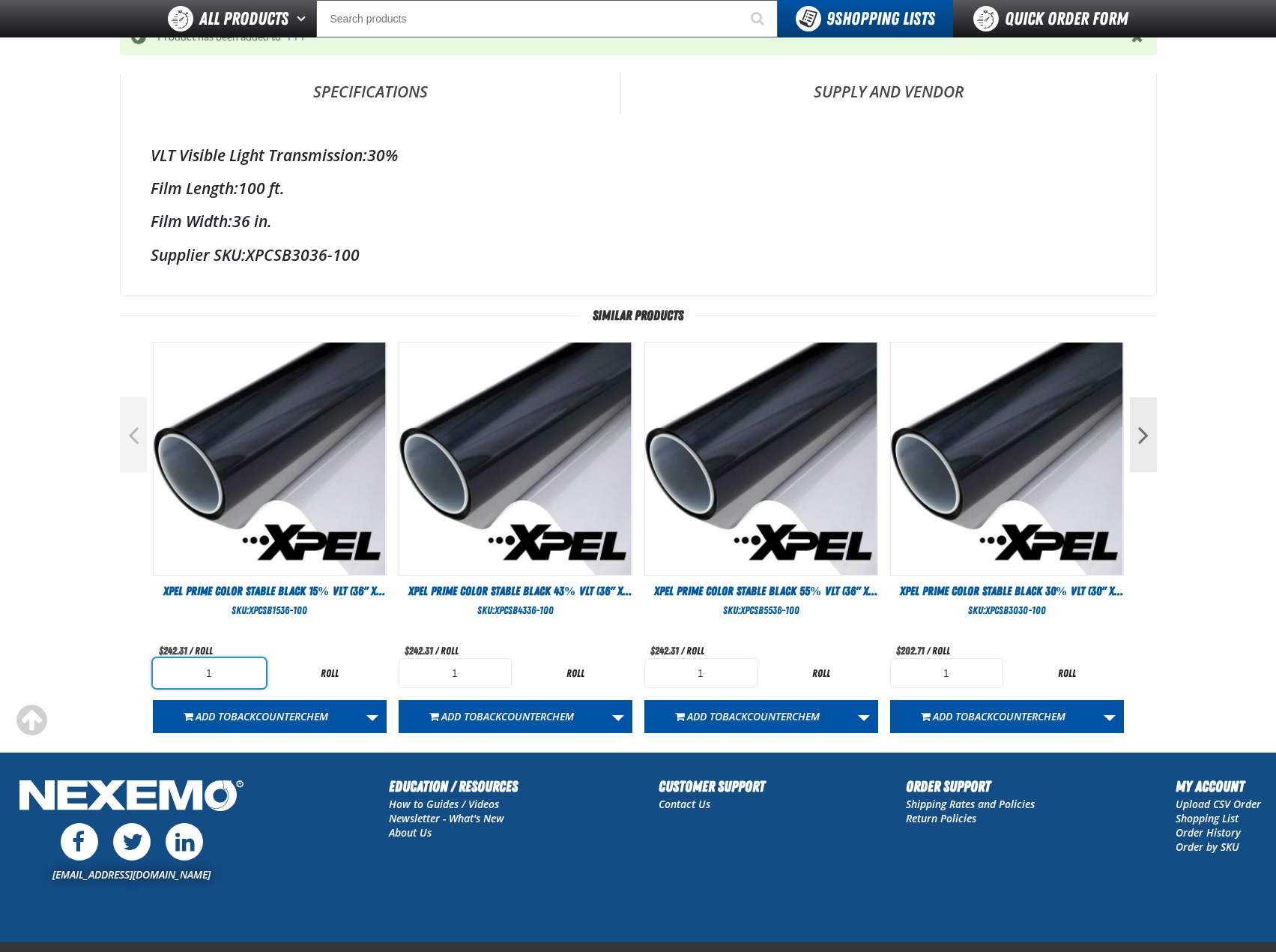
click at [241, 675] on input "1" at bounding box center [210, 673] width 113 height 30
type input "3"
click at [379, 711] on link "More Actions" at bounding box center [372, 717] width 28 height 33
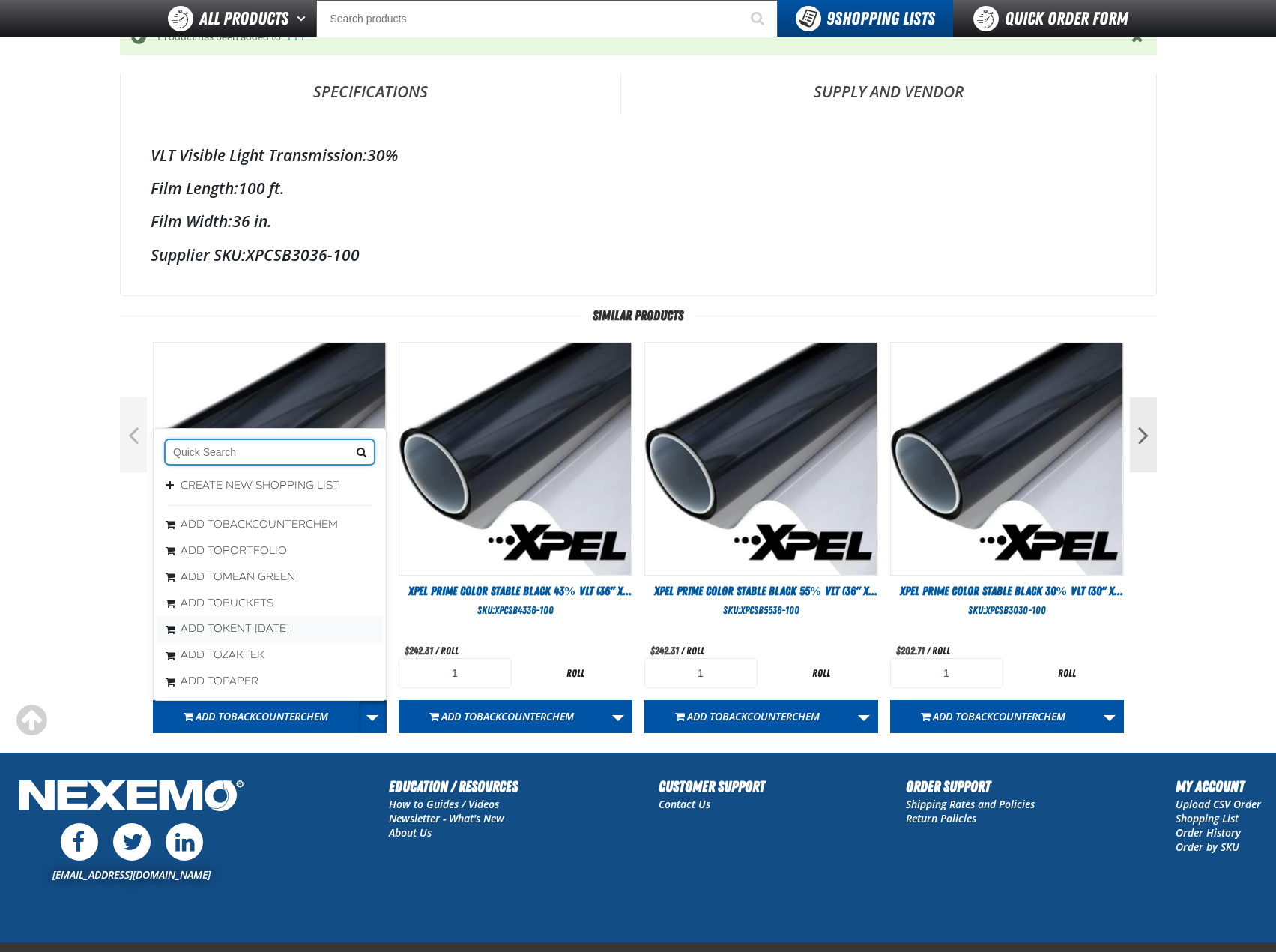
scroll to position [56, 0]
click at [228, 672] on span "PPF" at bounding box center [233, 678] width 21 height 13
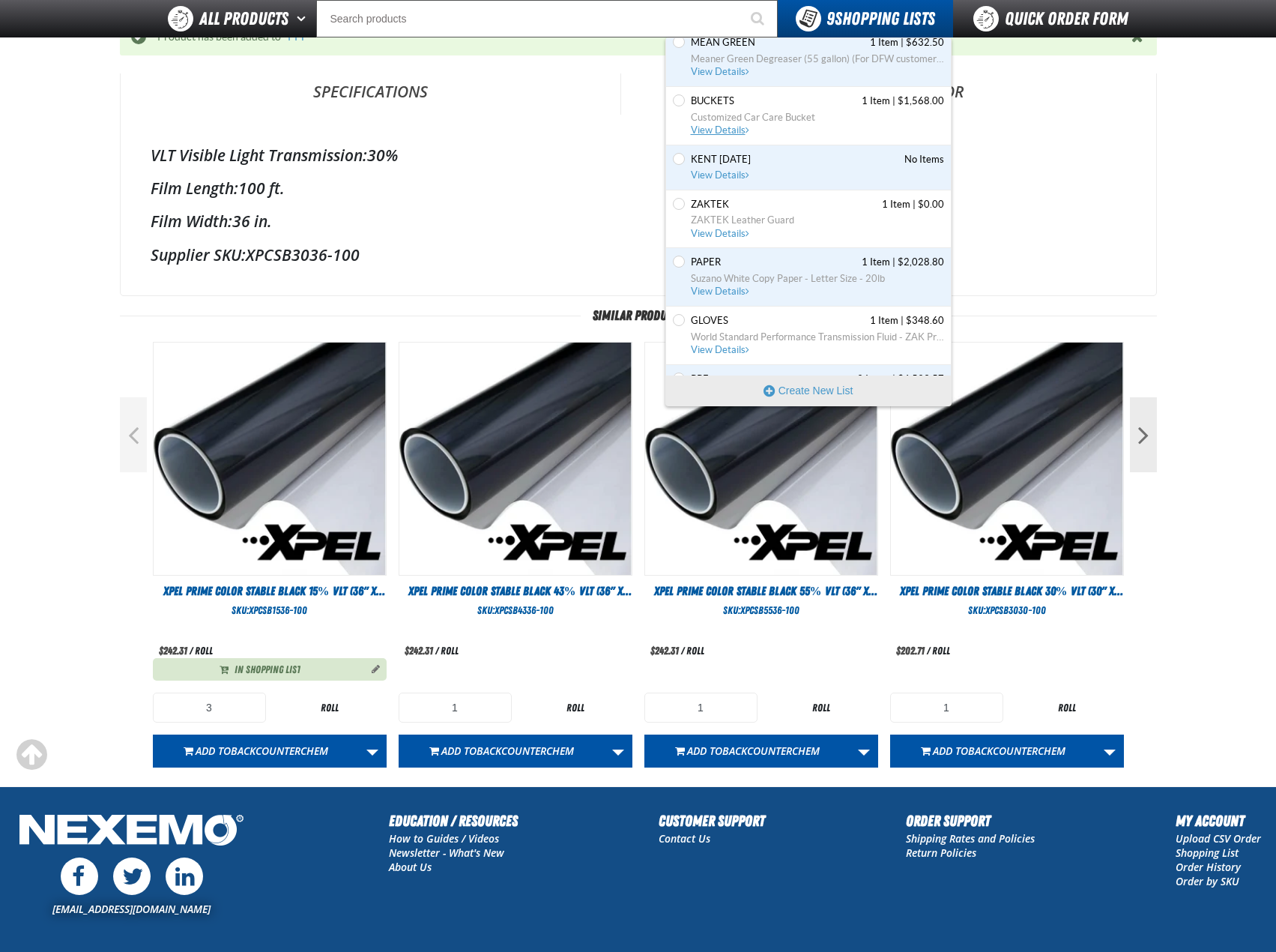
scroll to position [226, 0]
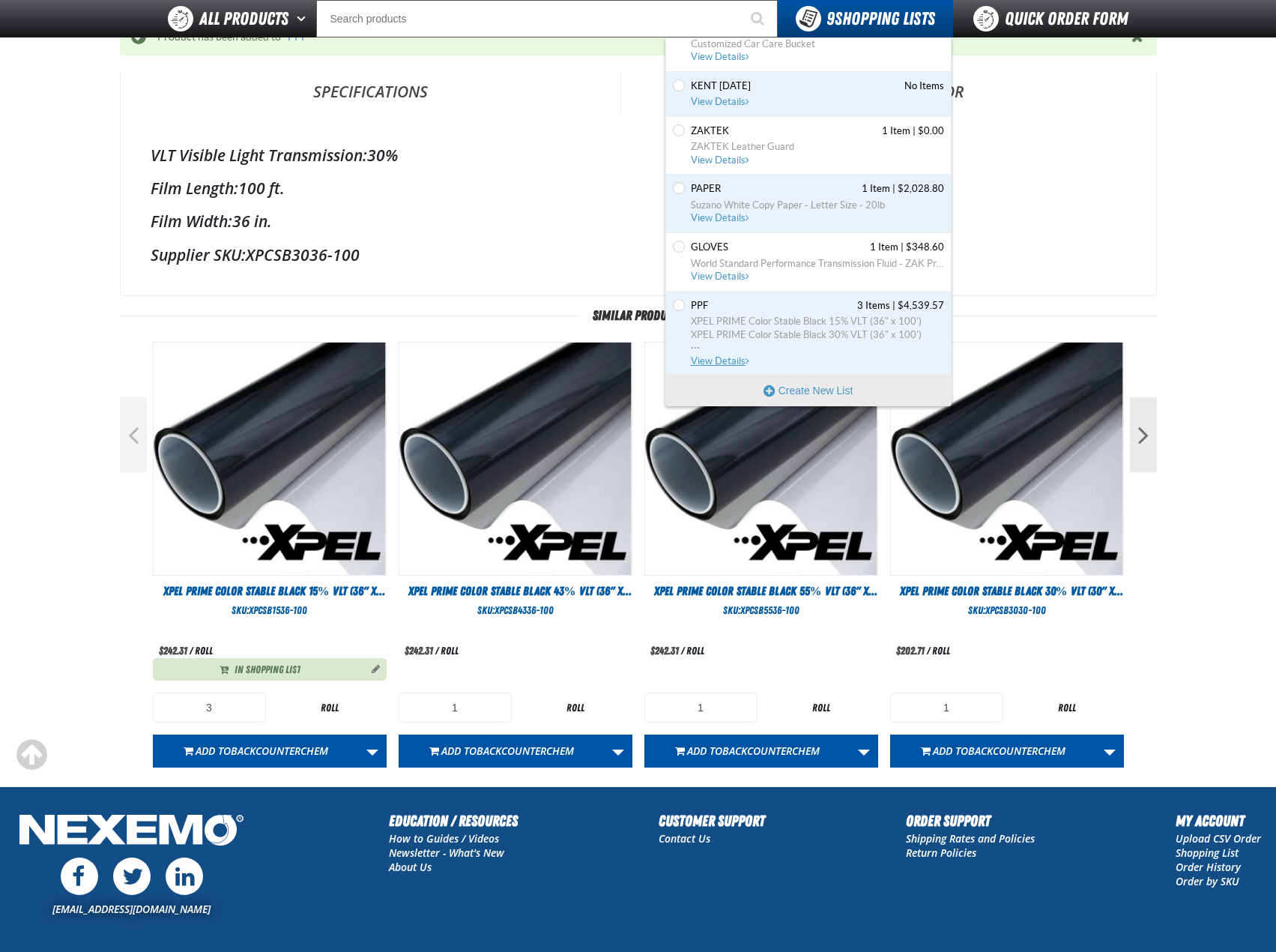
click at [744, 306] on span "PPF 3 Items | $4,539.57" at bounding box center [817, 306] width 253 height 14
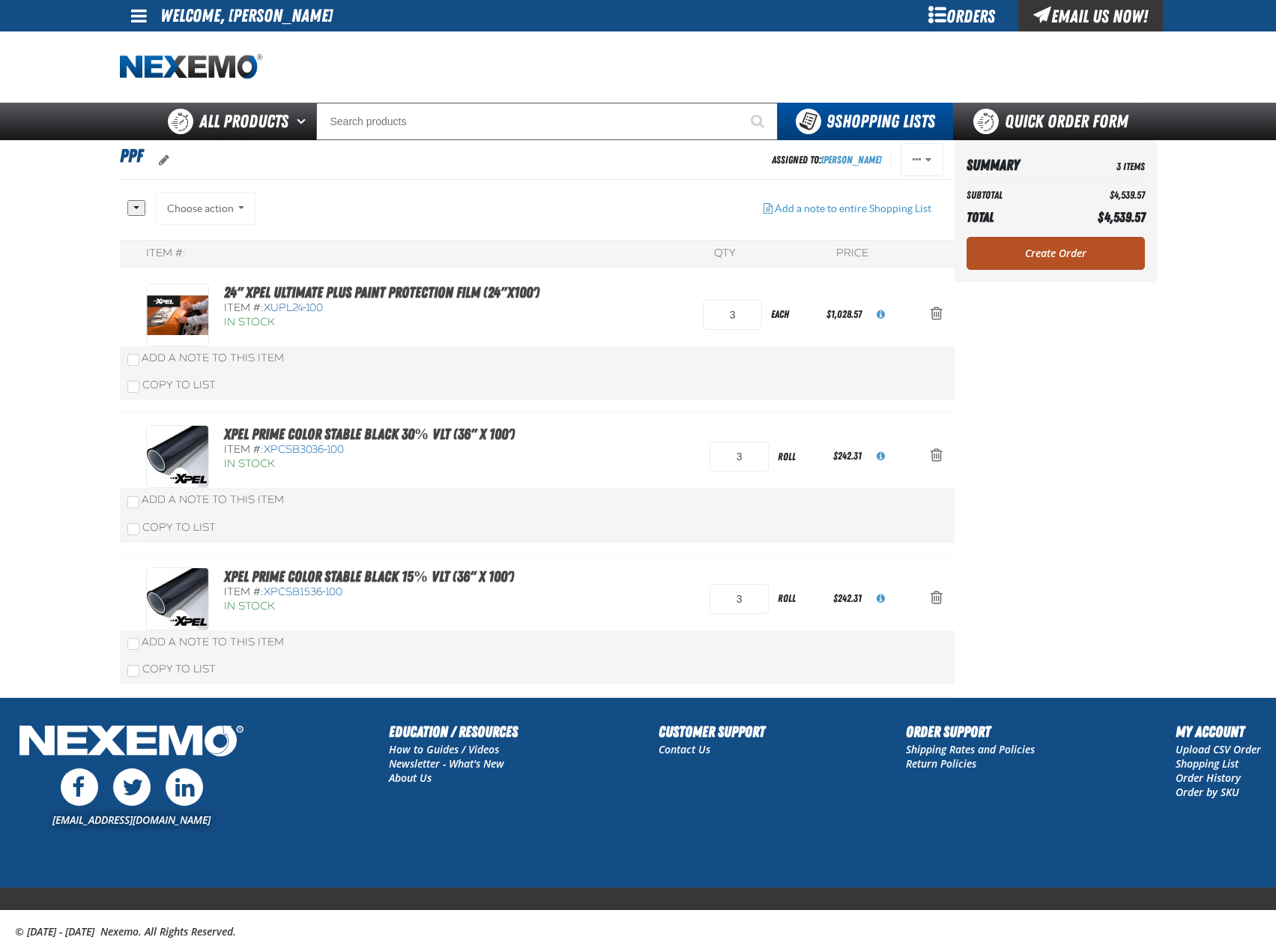
click at [1032, 259] on link "Create Order" at bounding box center [1055, 253] width 179 height 33
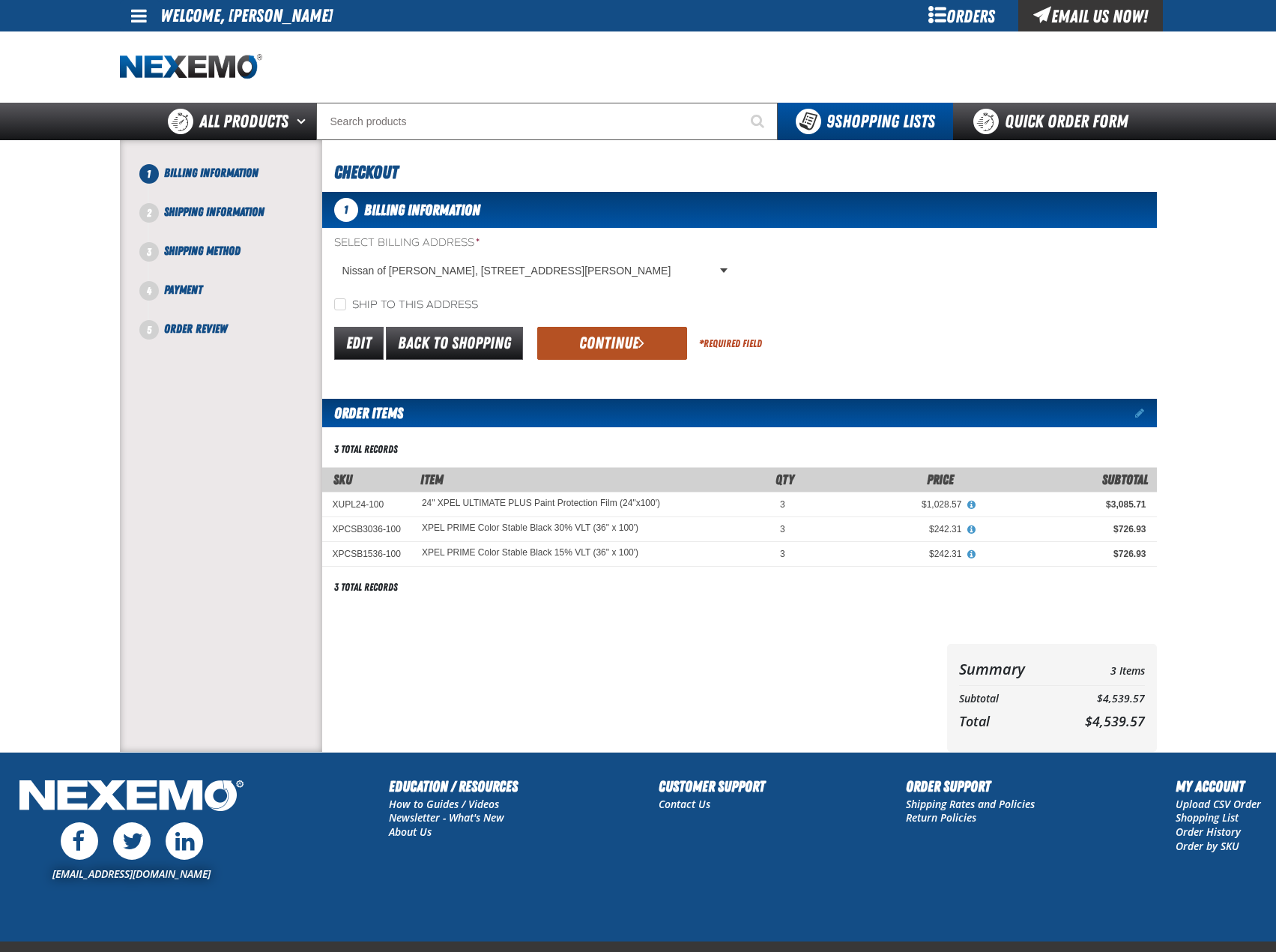
click at [612, 339] on button "Continue" at bounding box center [611, 344] width 149 height 33
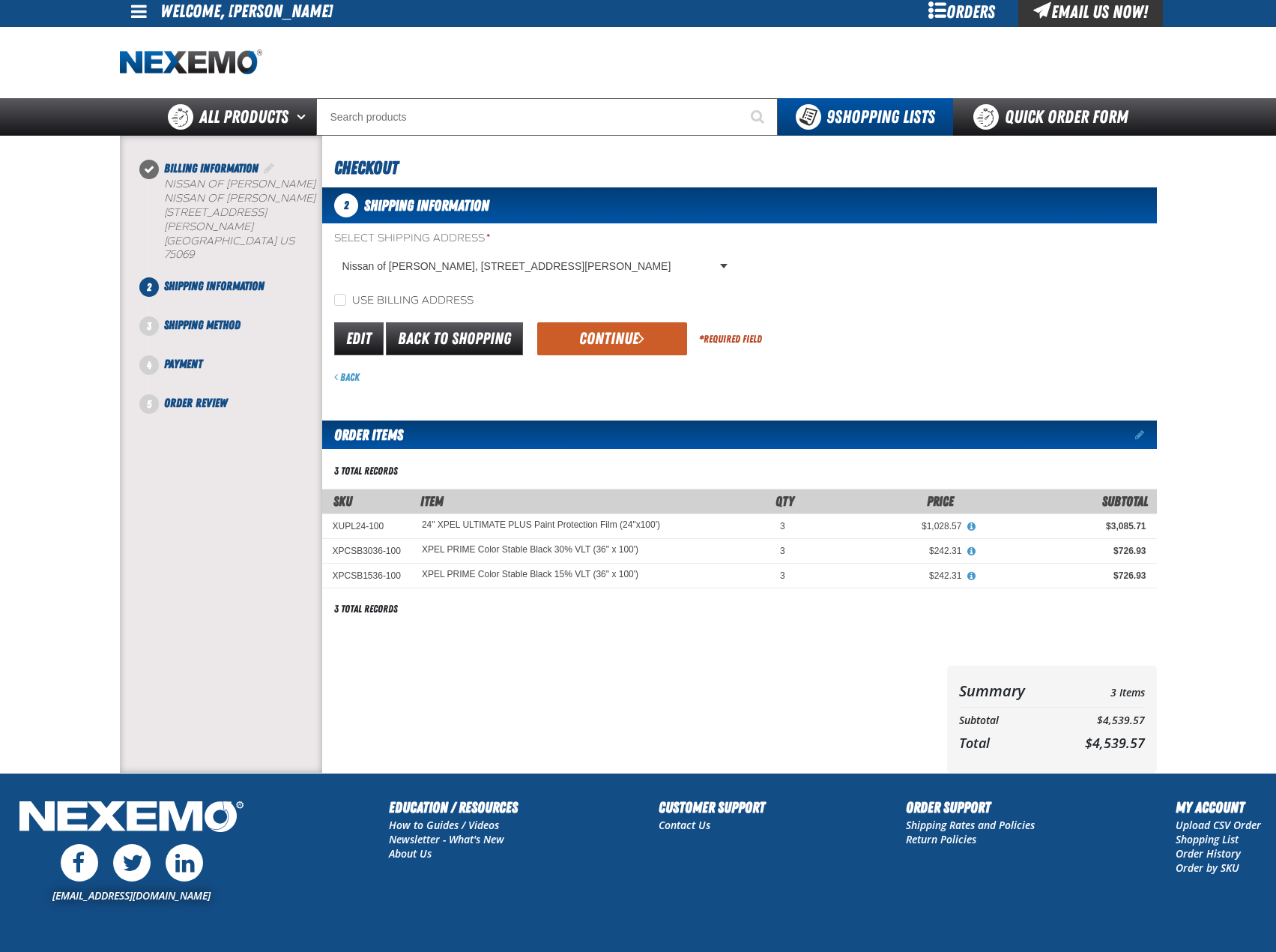
scroll to position [82, 0]
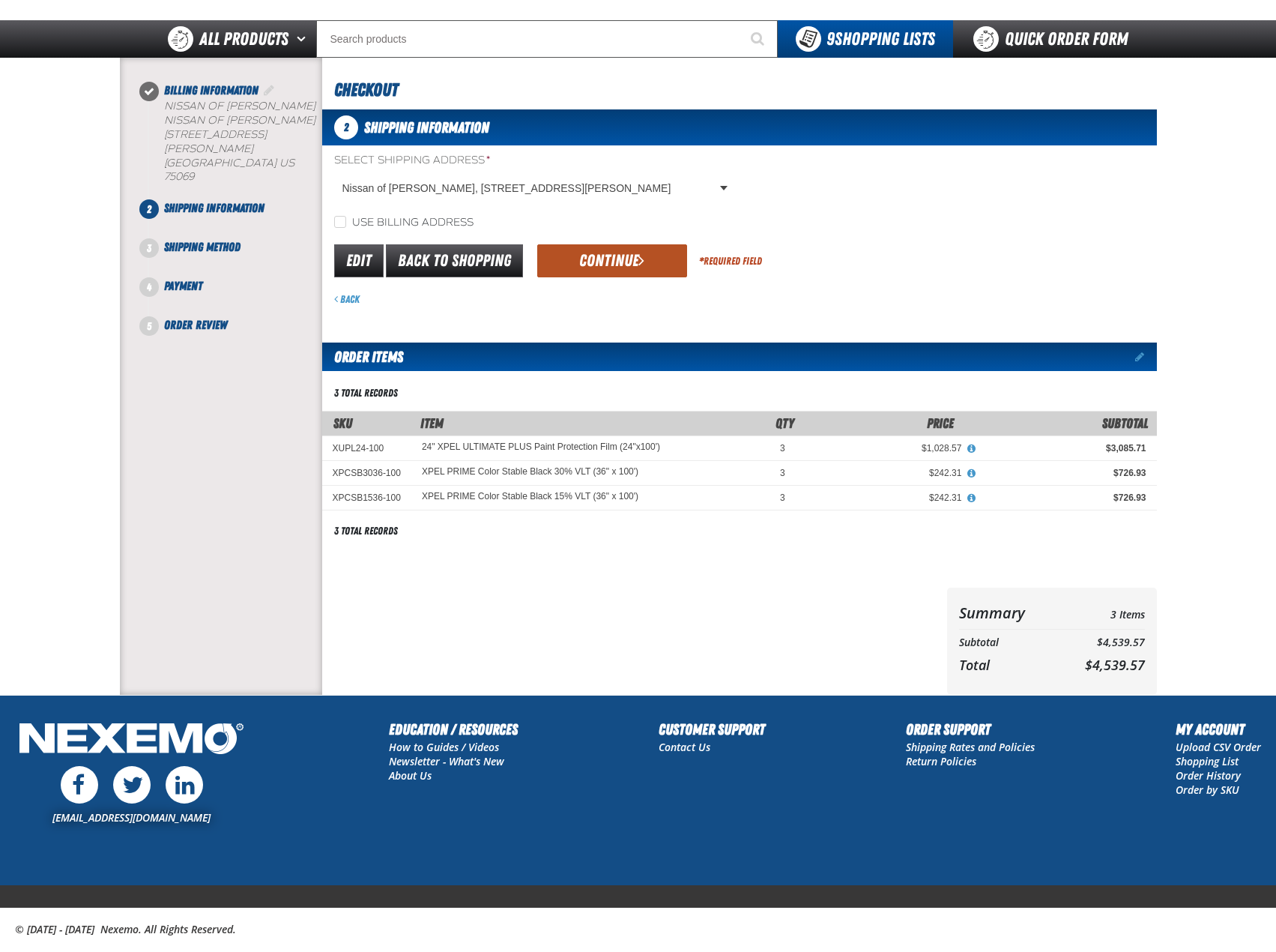
click at [605, 265] on button "Continue" at bounding box center [611, 261] width 149 height 33
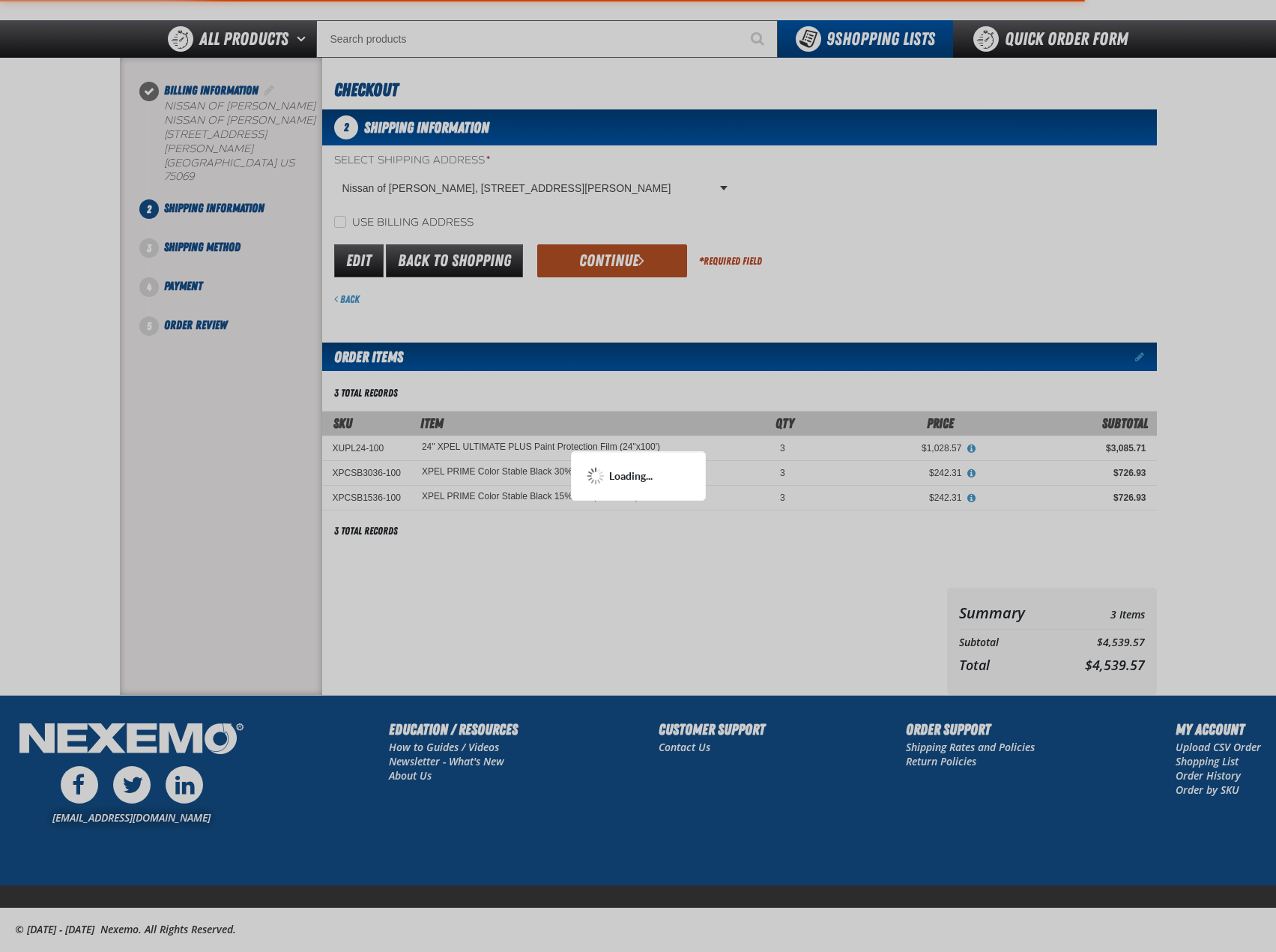
scroll to position [0, 0]
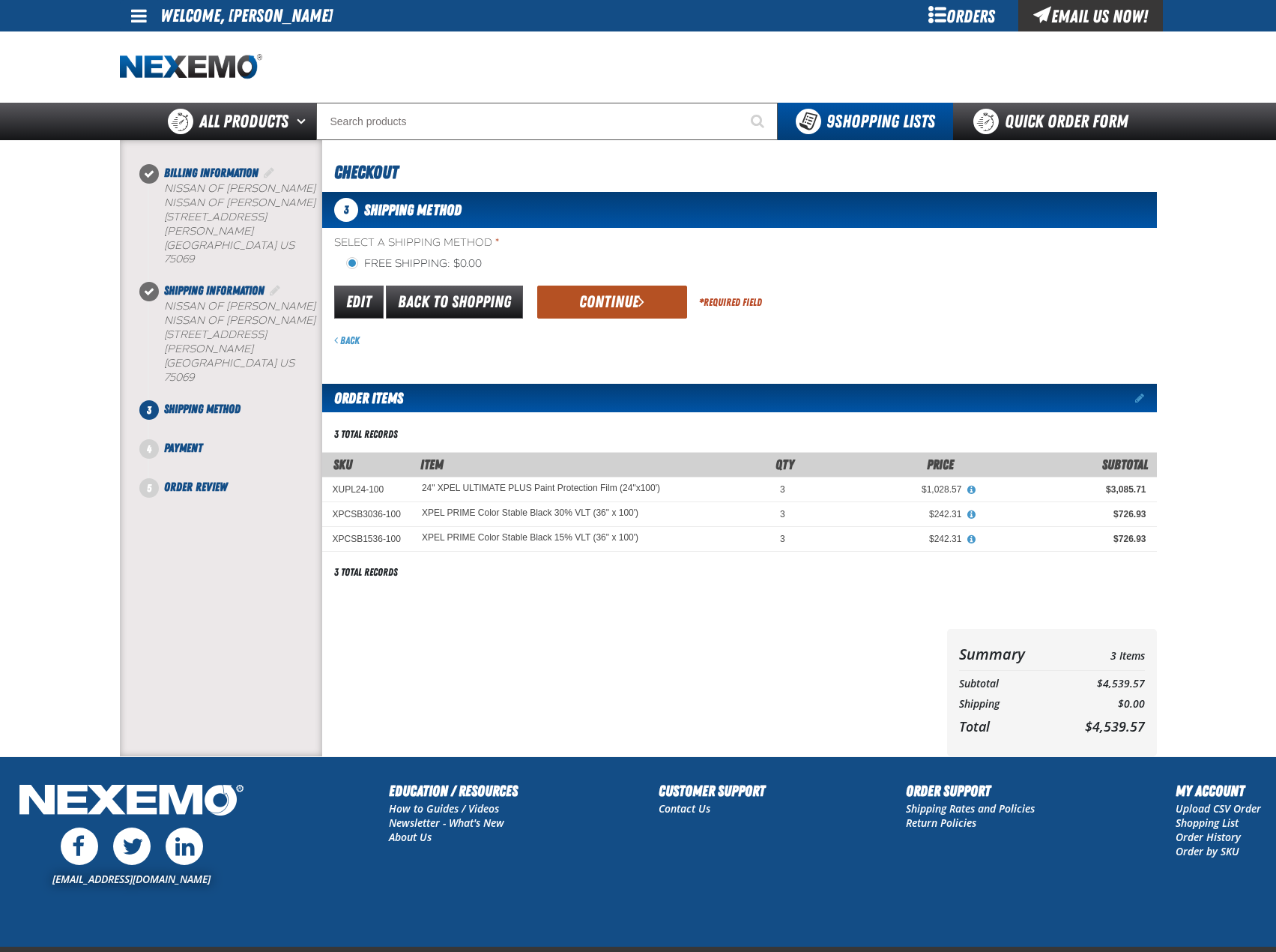
click at [613, 310] on button "Continue" at bounding box center [611, 302] width 149 height 33
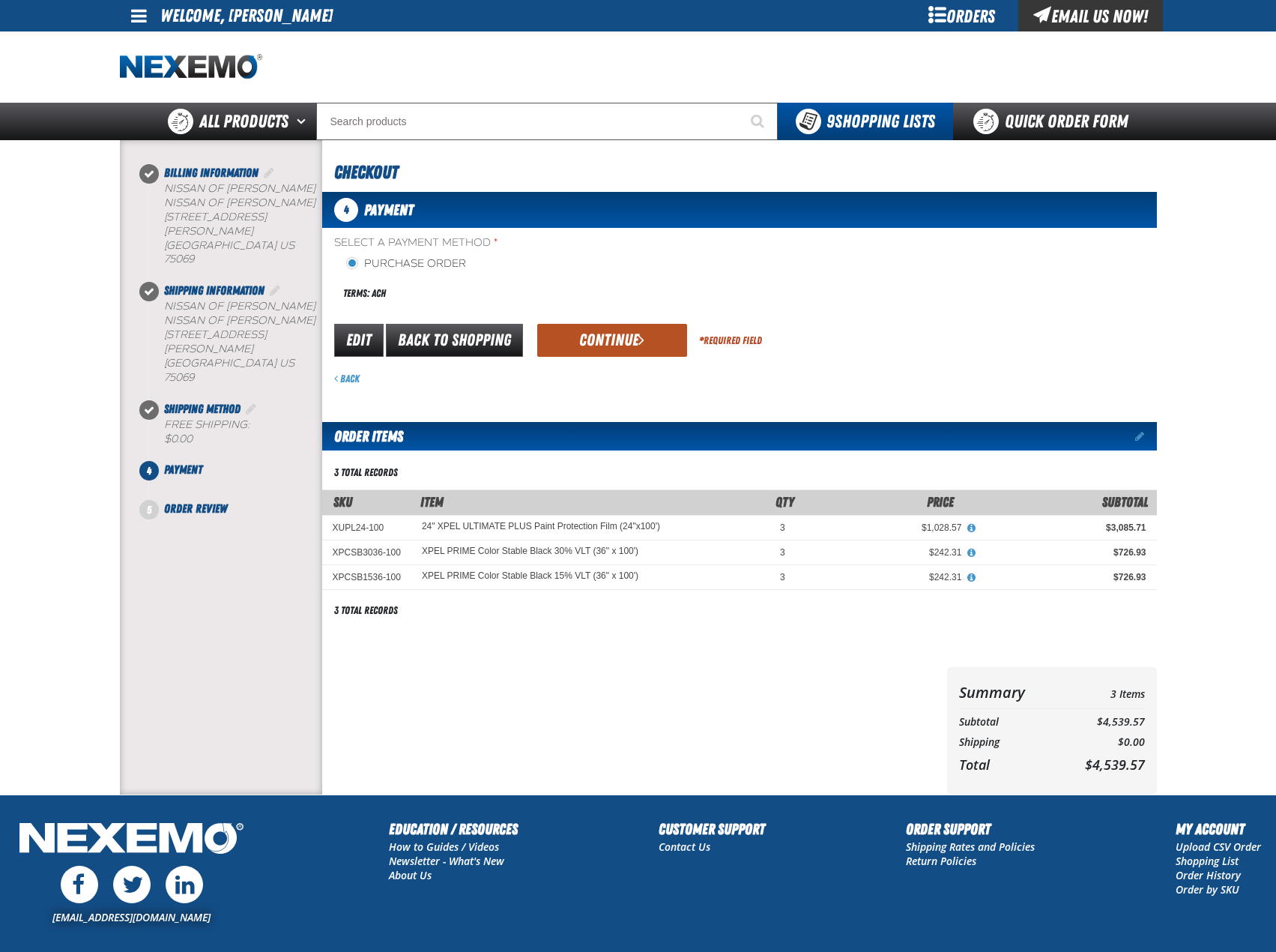
click at [599, 332] on button "Continue" at bounding box center [611, 341] width 149 height 33
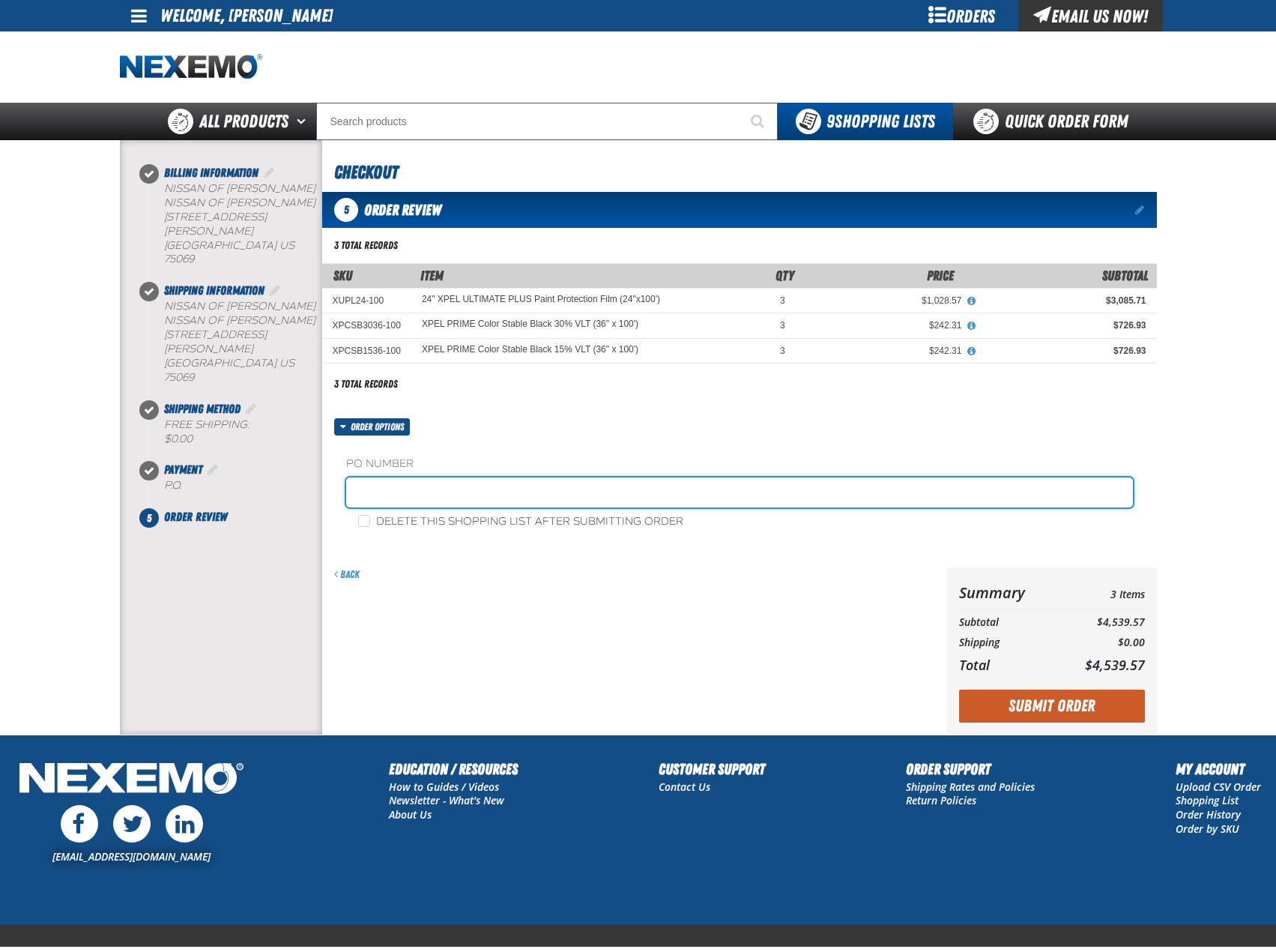
click at [429, 499] on input "text" at bounding box center [740, 492] width 787 height 30
type input "TINT090525"
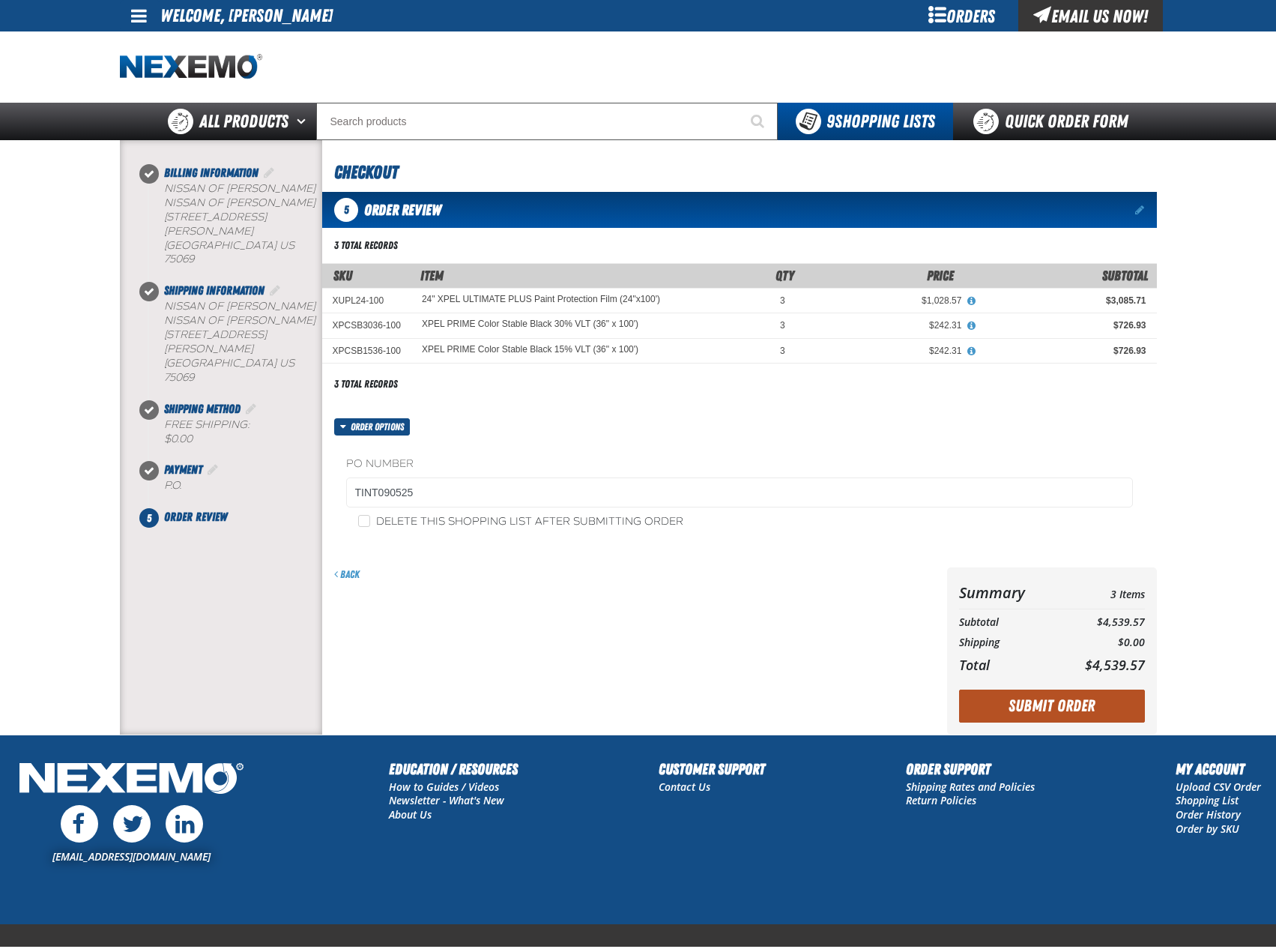
click at [1021, 716] on button "Submit Order" at bounding box center [1051, 706] width 185 height 33
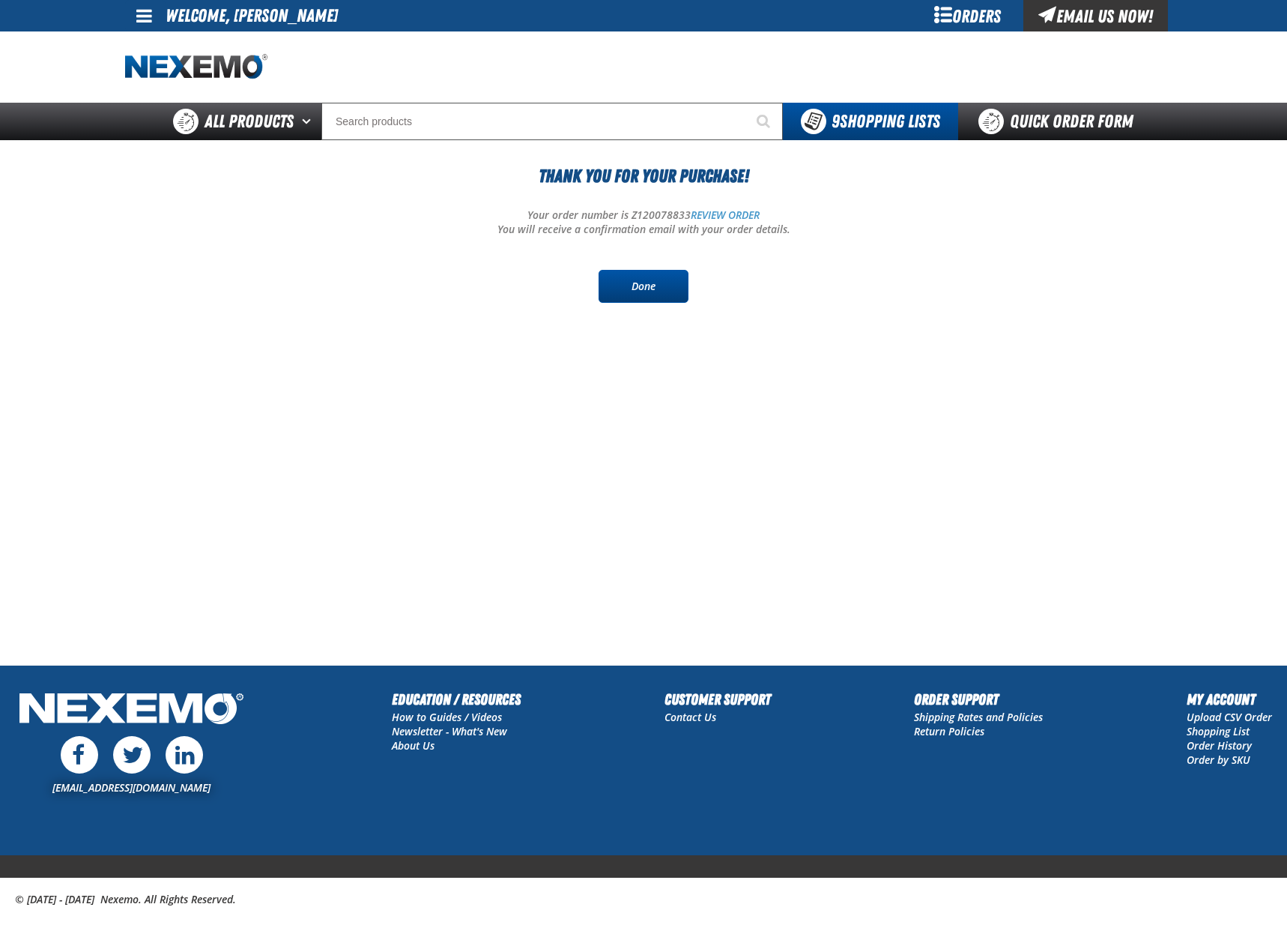
click at [637, 289] on link "Done" at bounding box center [644, 286] width 90 height 33
